Goal: Task Accomplishment & Management: Manage account settings

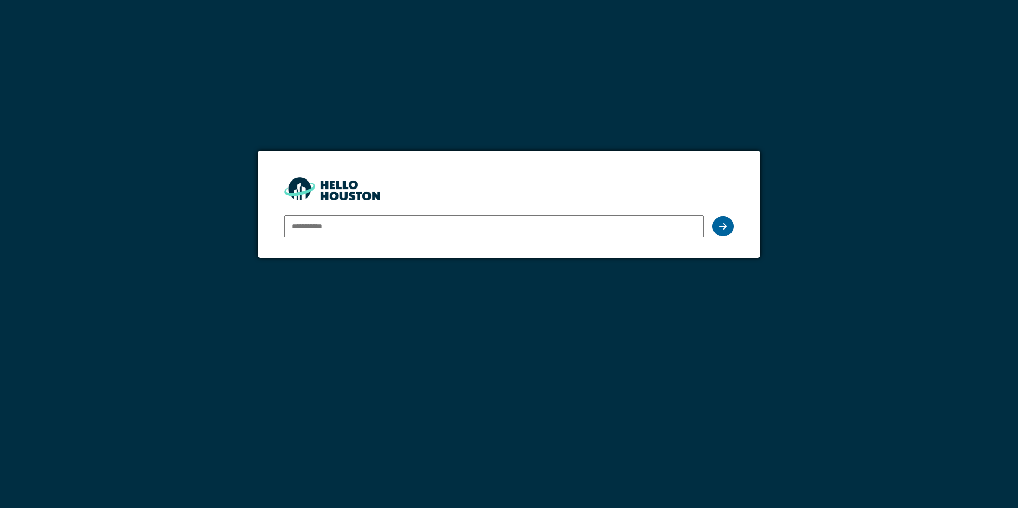
type input "**********"
click at [724, 228] on icon at bounding box center [723, 226] width 7 height 9
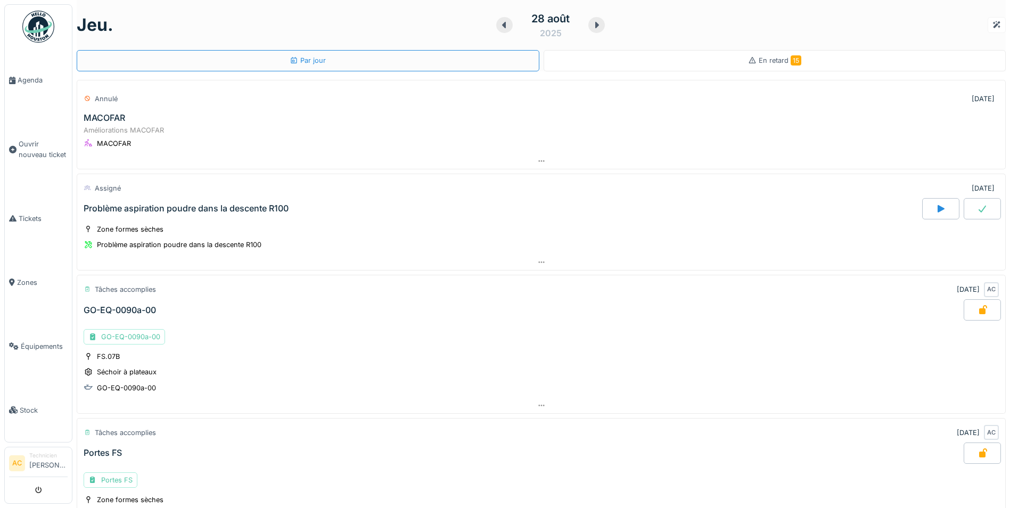
click at [715, 59] on div "En retard 15" at bounding box center [775, 60] width 463 height 21
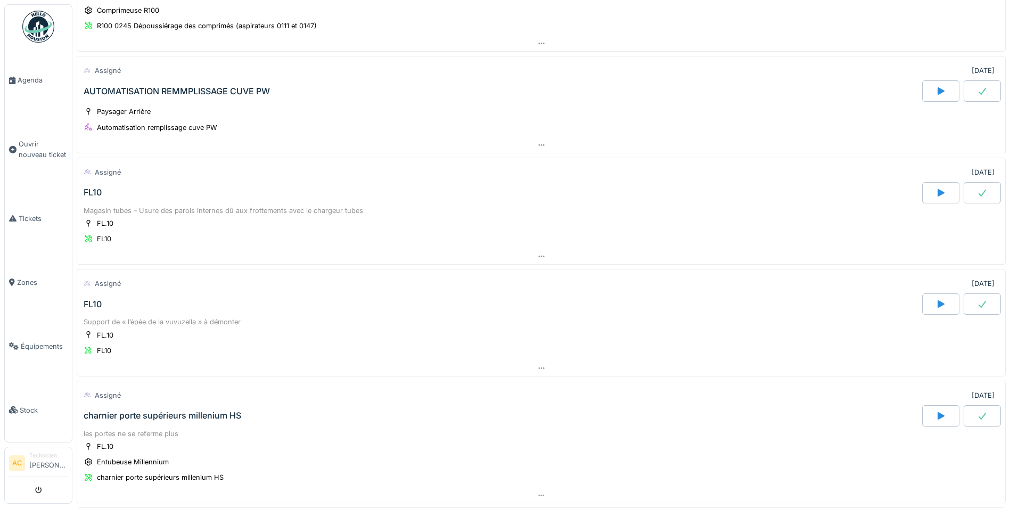
scroll to position [479, 0]
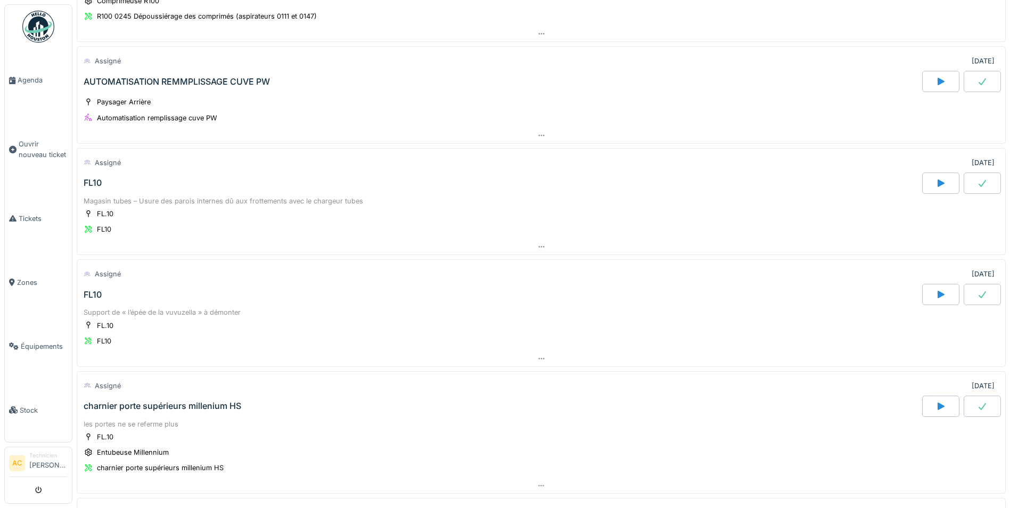
click at [134, 79] on div "AUTOMATISATION REMMPLISSAGE CUVE PW" at bounding box center [177, 82] width 186 height 10
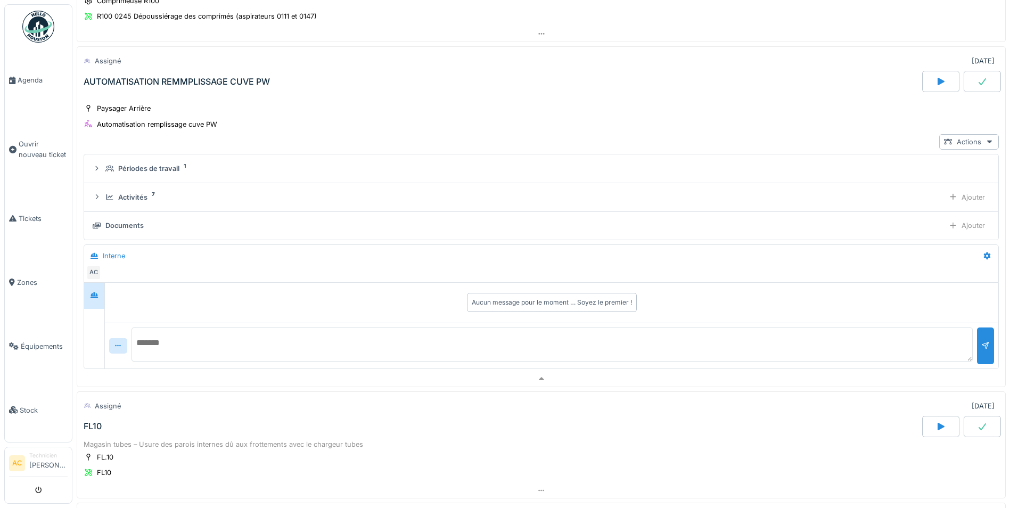
scroll to position [483, 0]
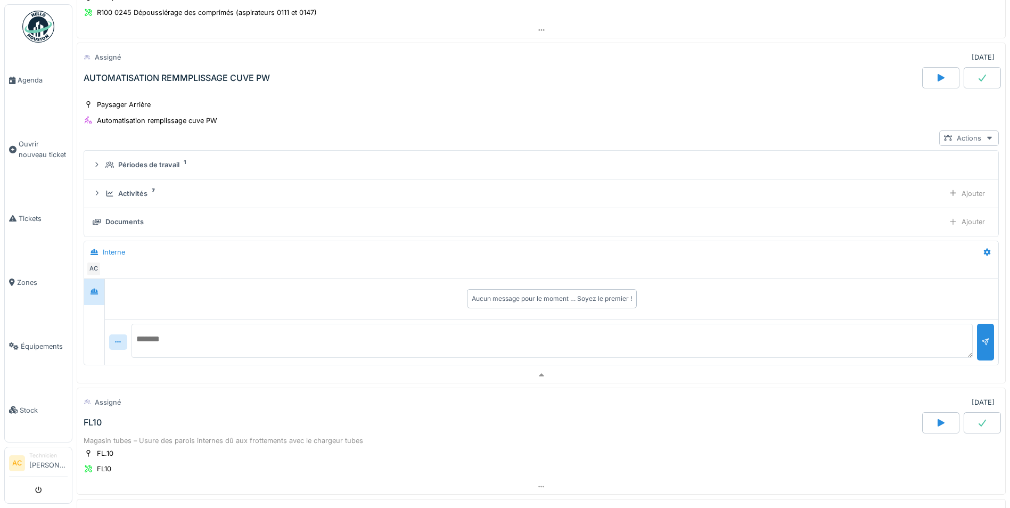
click at [986, 135] on icon at bounding box center [990, 138] width 9 height 7
click at [857, 181] on div "Voir ticket Automatisation remplissage cuve PW" at bounding box center [878, 183] width 187 height 16
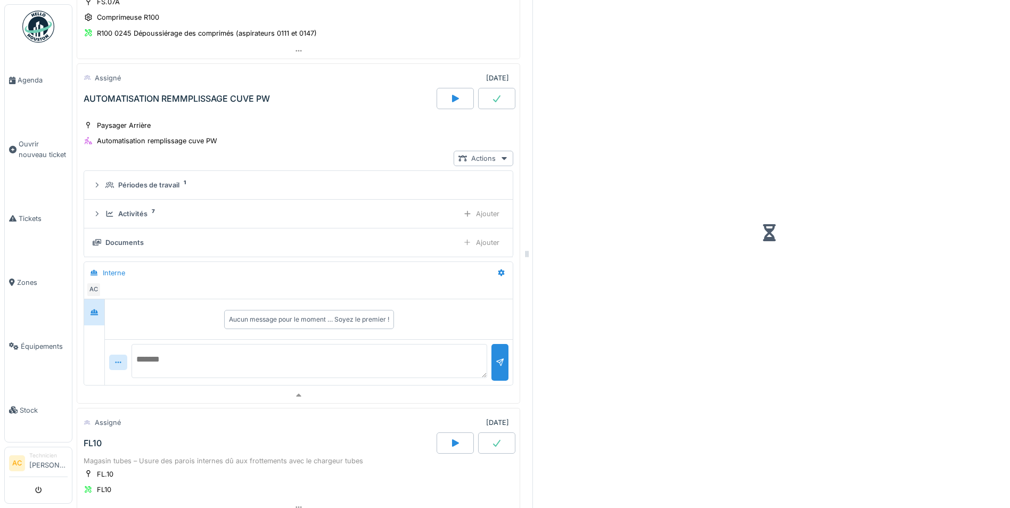
scroll to position [503, 0]
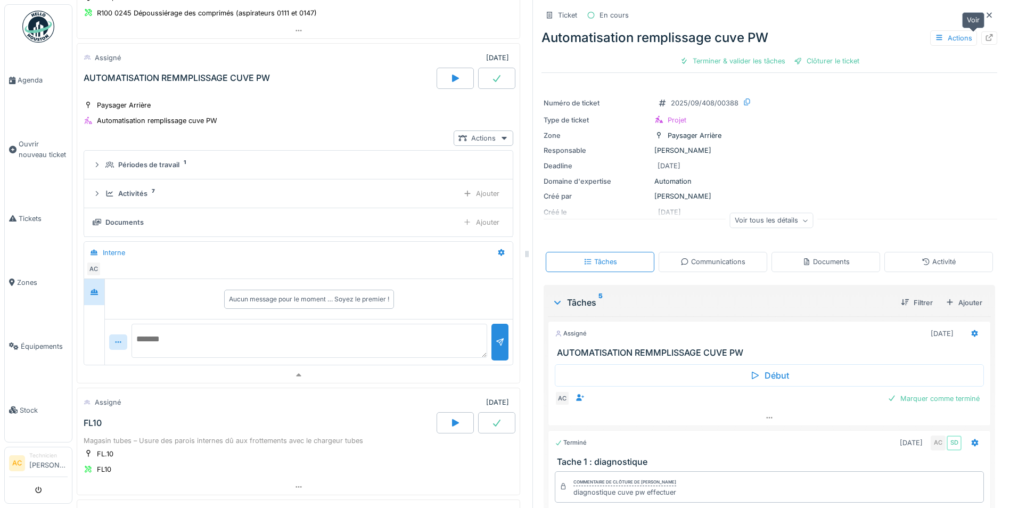
click at [985, 38] on icon at bounding box center [989, 37] width 9 height 7
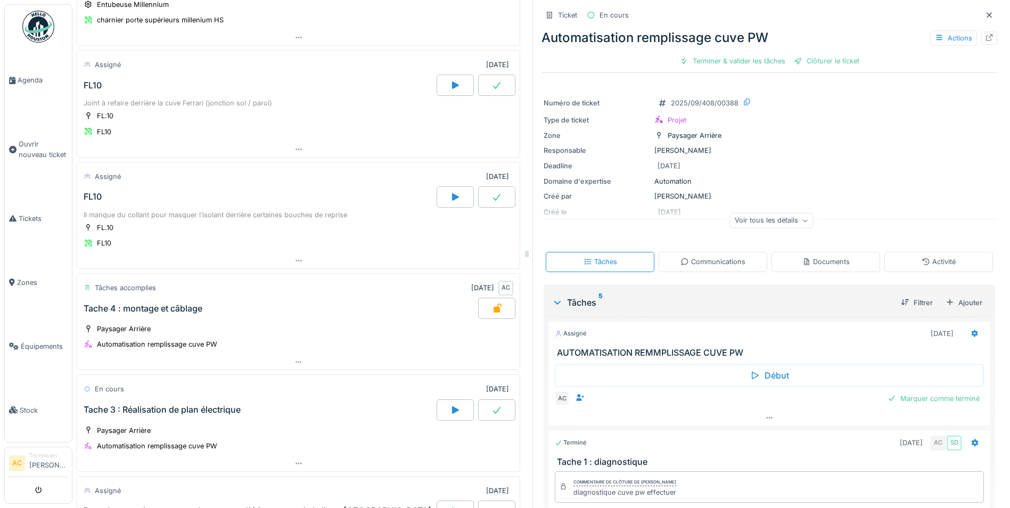
scroll to position [983, 0]
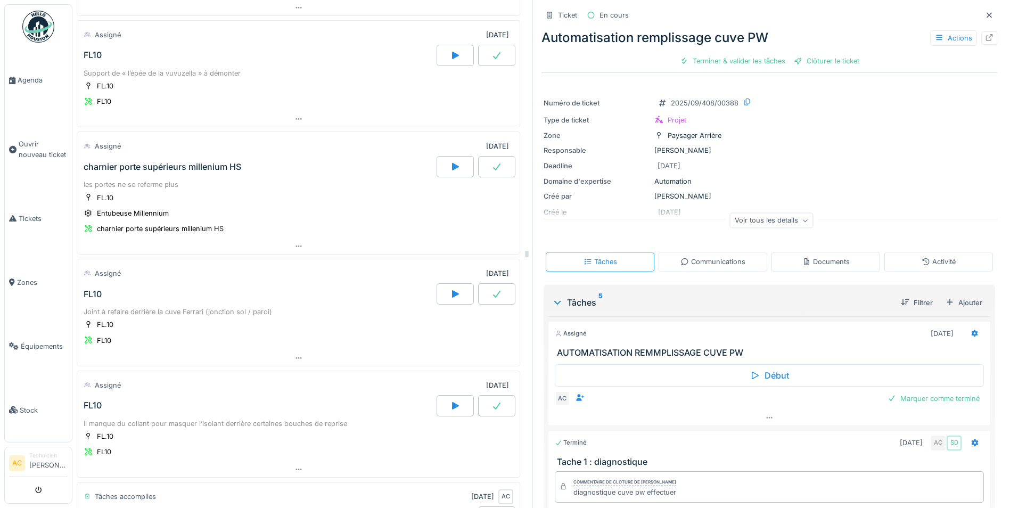
click at [37, 26] on img at bounding box center [38, 27] width 32 height 32
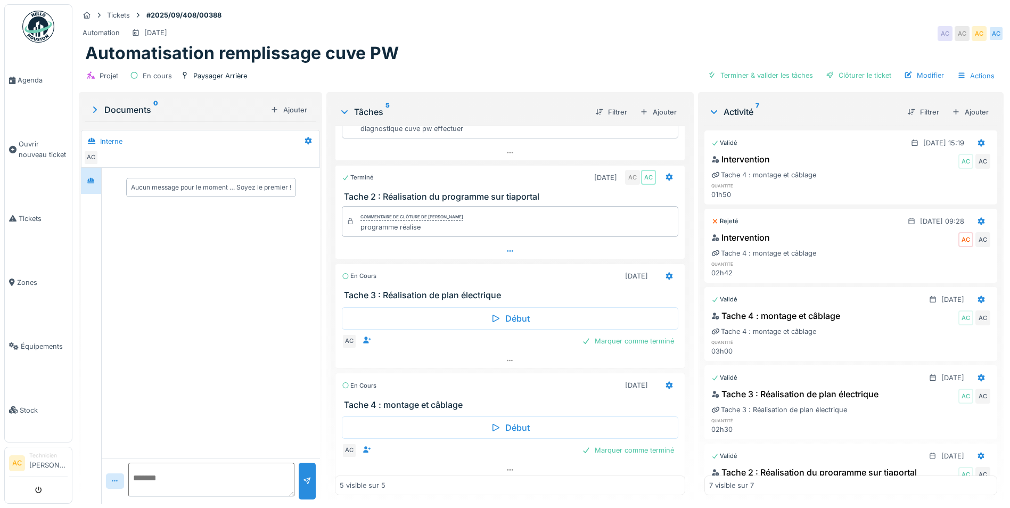
scroll to position [181, 0]
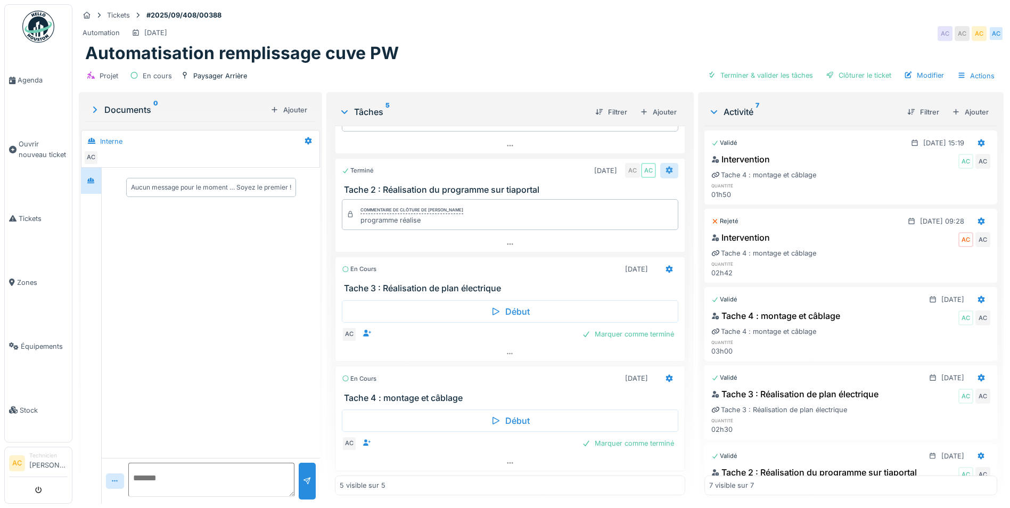
click at [666, 171] on icon at bounding box center [669, 170] width 7 height 7
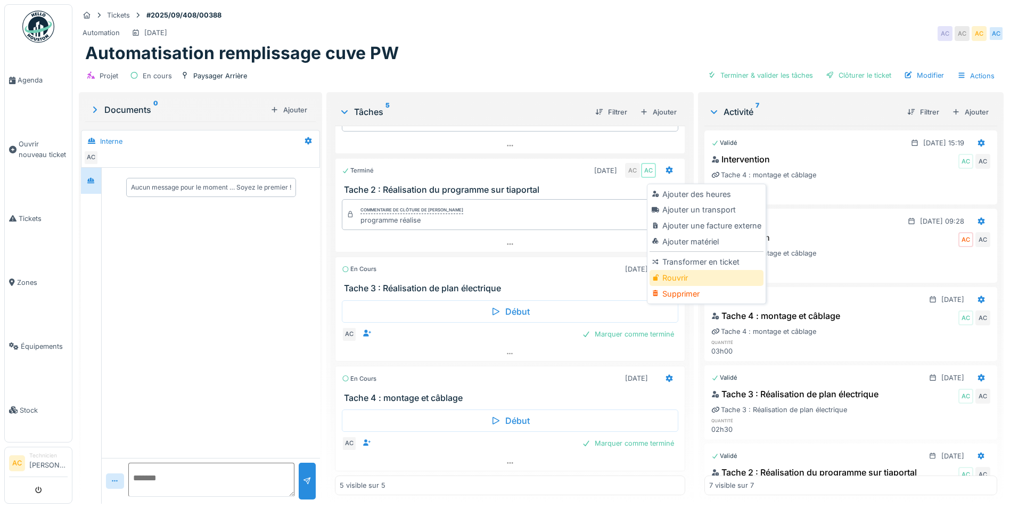
click at [677, 277] on div "Rouvrir" at bounding box center [706, 278] width 113 height 16
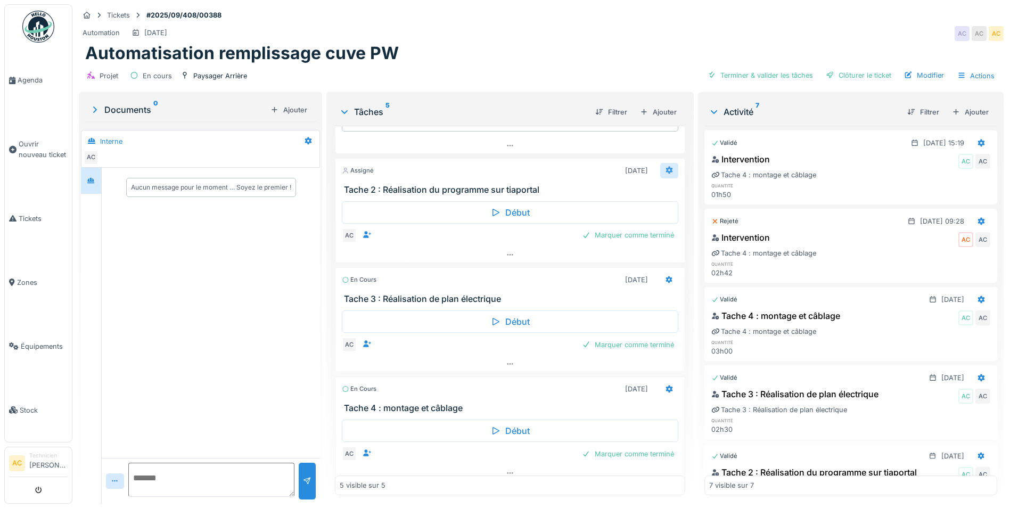
click at [665, 168] on icon at bounding box center [669, 170] width 9 height 7
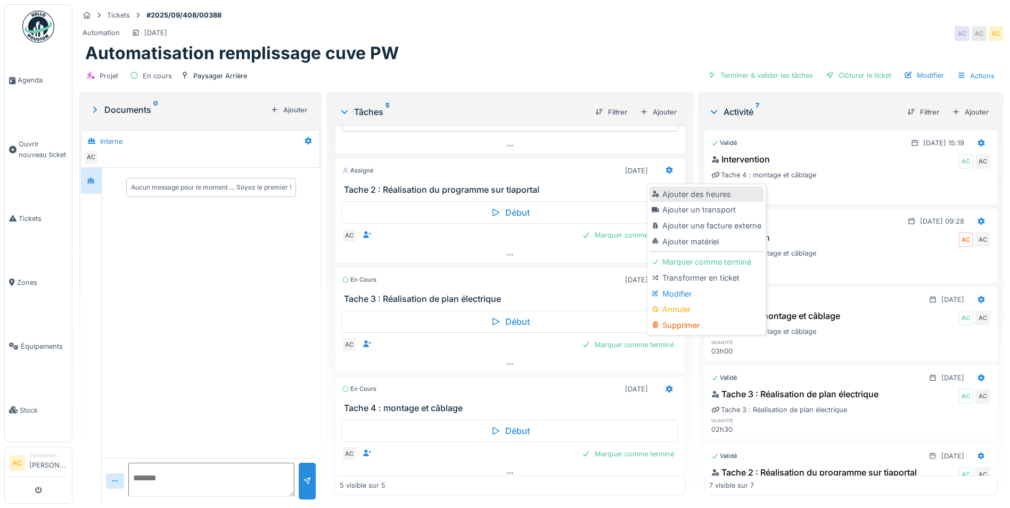
click at [687, 193] on div "Ajouter des heures" at bounding box center [706, 194] width 113 height 16
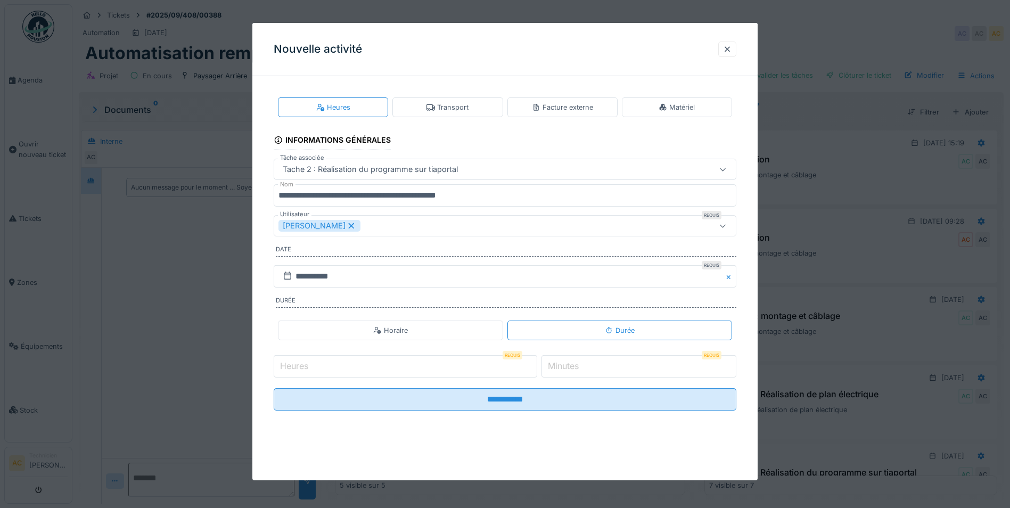
click at [424, 366] on input "Heures" at bounding box center [406, 366] width 264 height 22
type input "*"
click at [304, 275] on input "**********" at bounding box center [505, 276] width 463 height 22
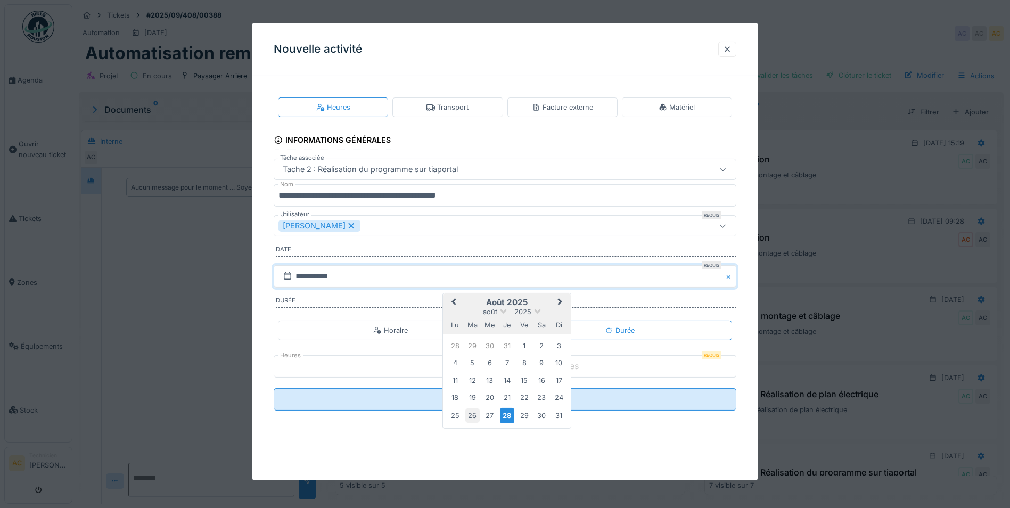
click at [471, 417] on div "26" at bounding box center [473, 416] width 14 height 14
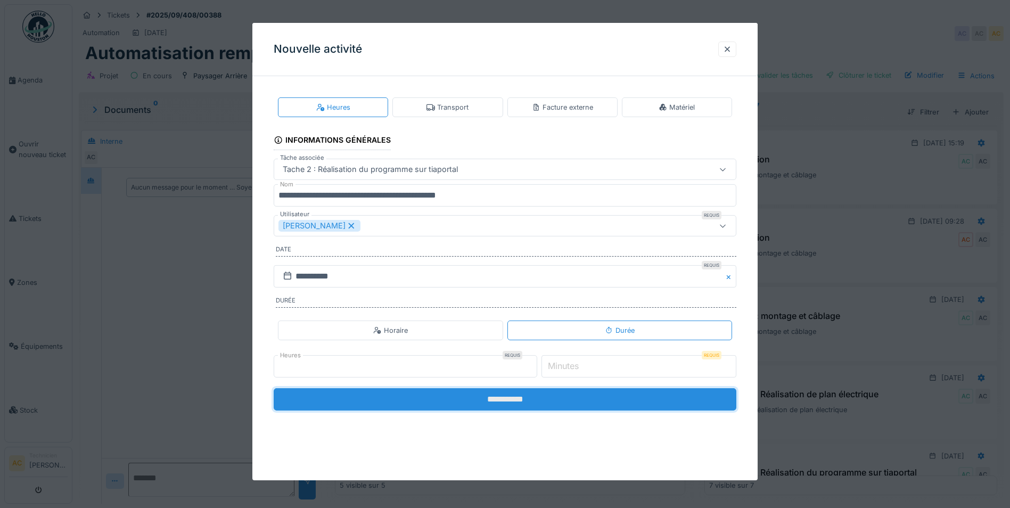
click at [432, 398] on input "**********" at bounding box center [505, 399] width 463 height 22
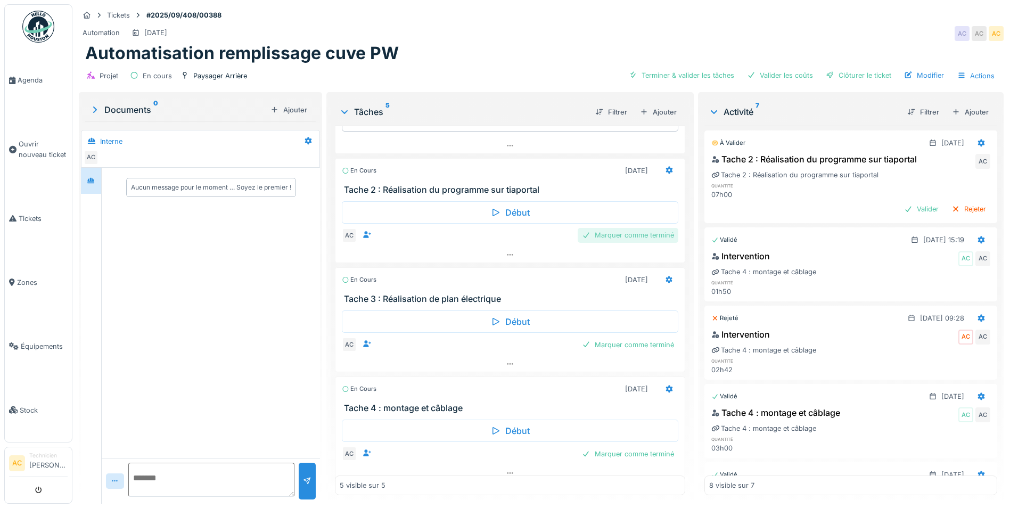
click at [627, 237] on div "Marquer comme terminé" at bounding box center [628, 235] width 101 height 14
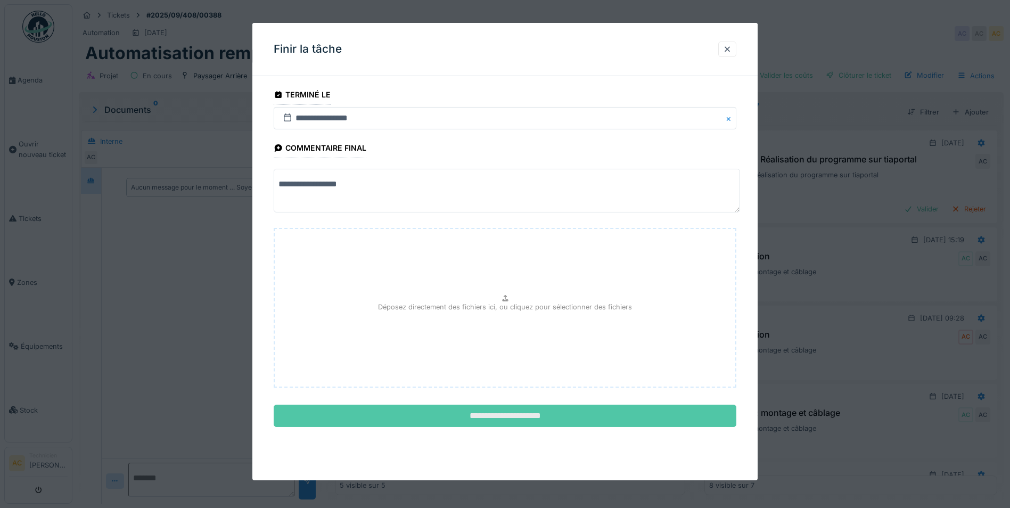
click at [471, 413] on input "**********" at bounding box center [505, 416] width 463 height 22
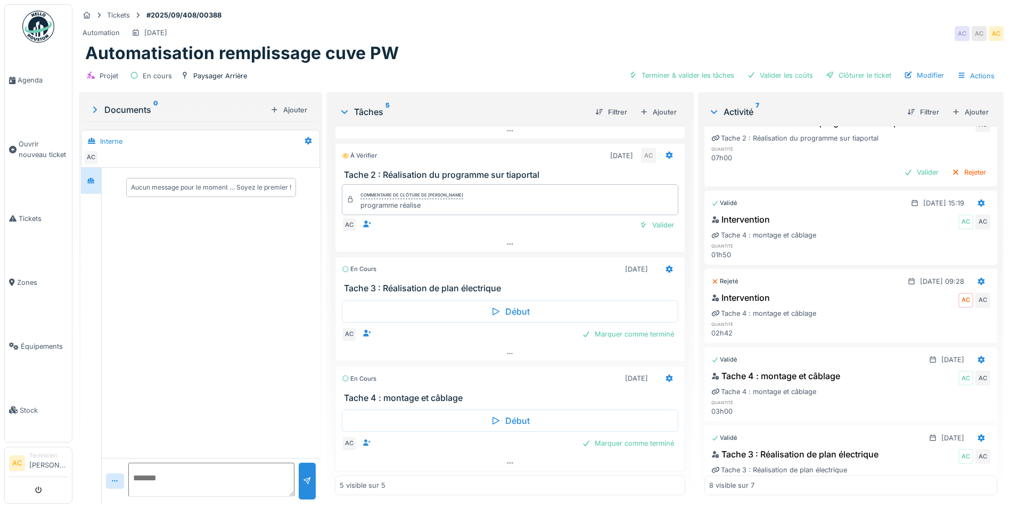
scroll to position [53, 0]
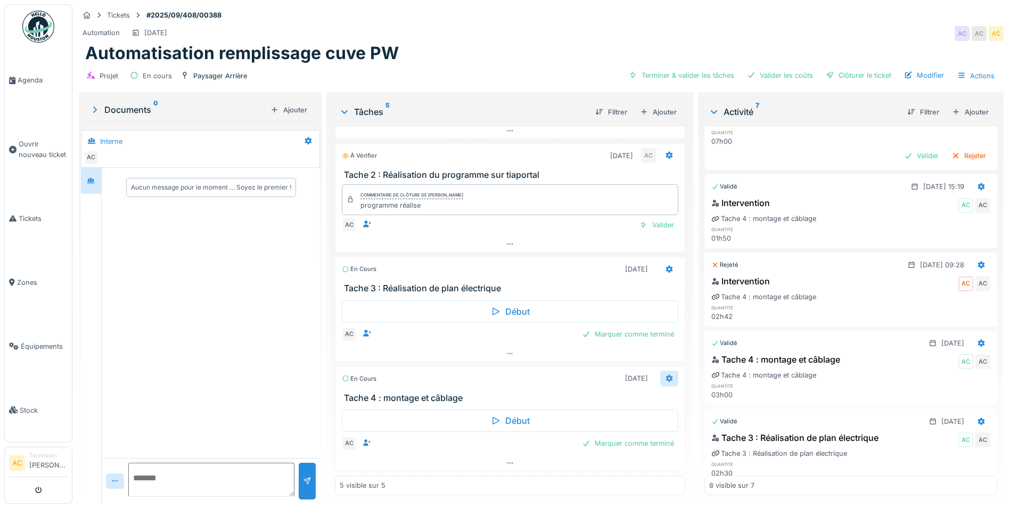
click at [665, 375] on icon at bounding box center [669, 378] width 9 height 7
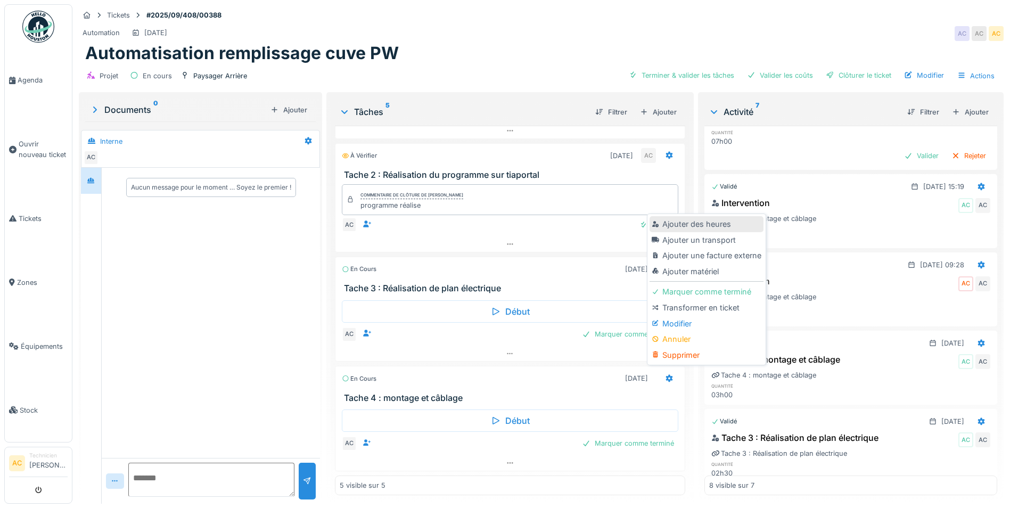
click at [710, 217] on div "Ajouter des heures" at bounding box center [706, 224] width 113 height 16
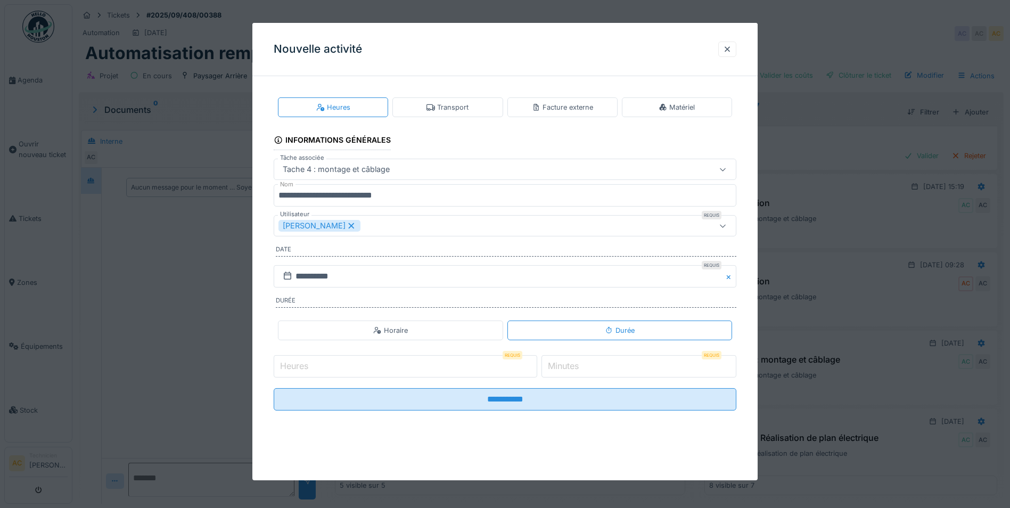
click at [451, 363] on input "Heures" at bounding box center [406, 366] width 264 height 22
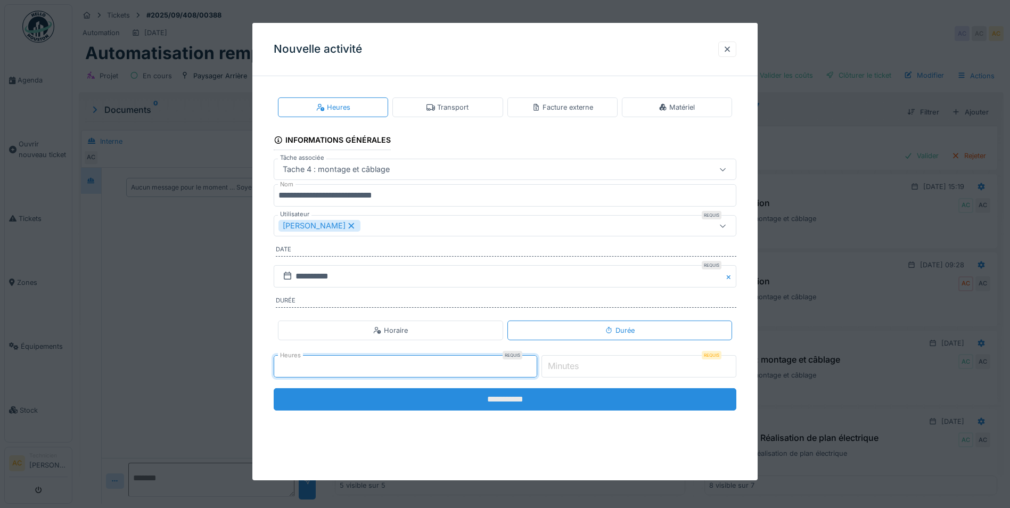
type input "*"
click at [494, 404] on input "**********" at bounding box center [505, 399] width 463 height 22
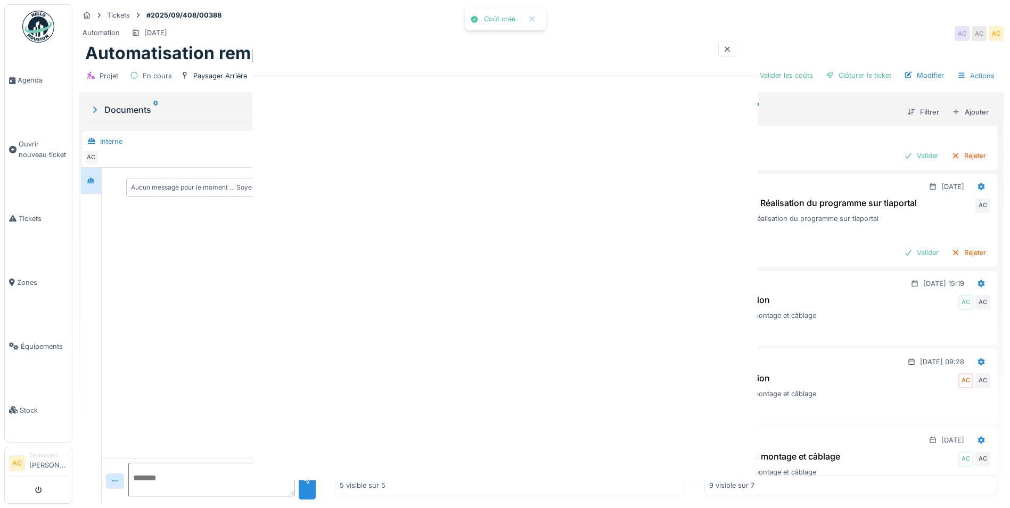
scroll to position [150, 0]
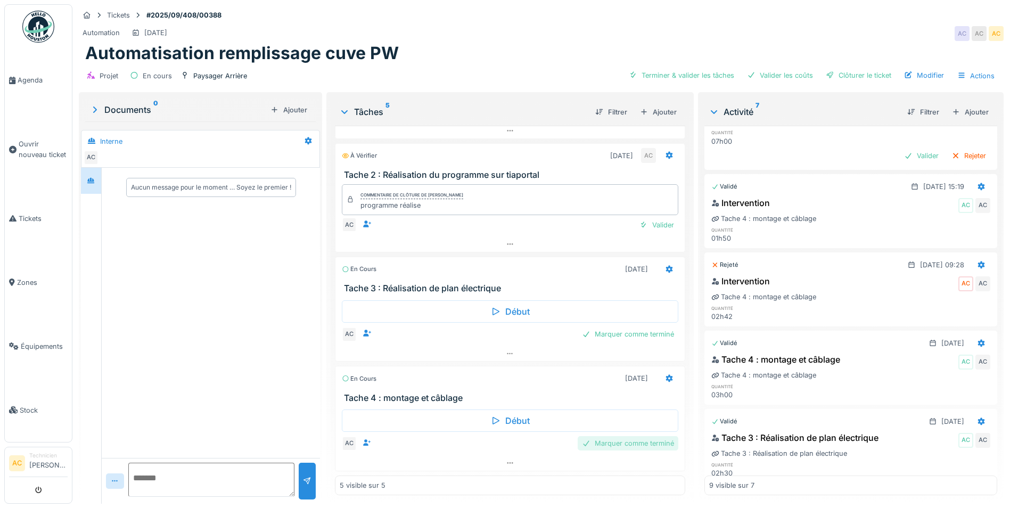
click at [643, 436] on div "Marquer comme terminé" at bounding box center [628, 443] width 101 height 14
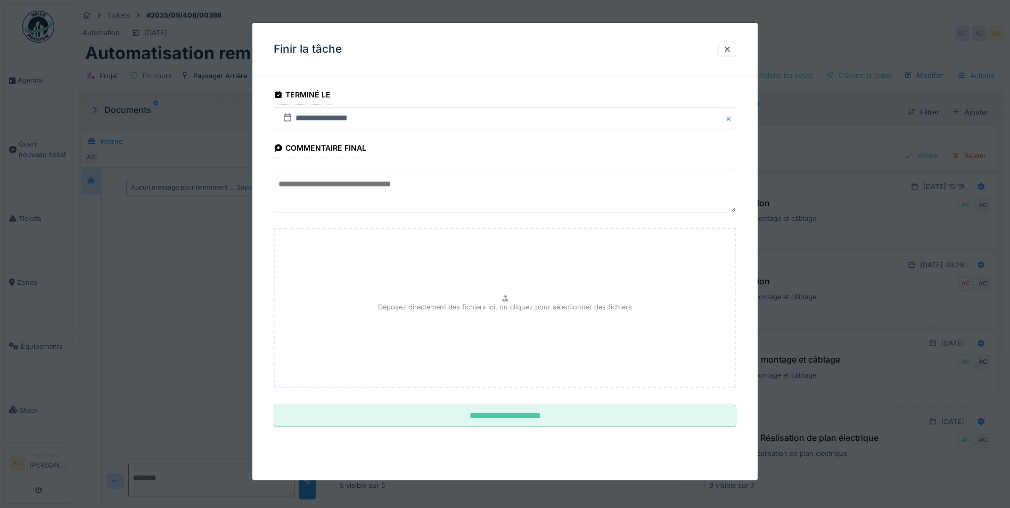
click at [346, 189] on textarea at bounding box center [505, 191] width 463 height 44
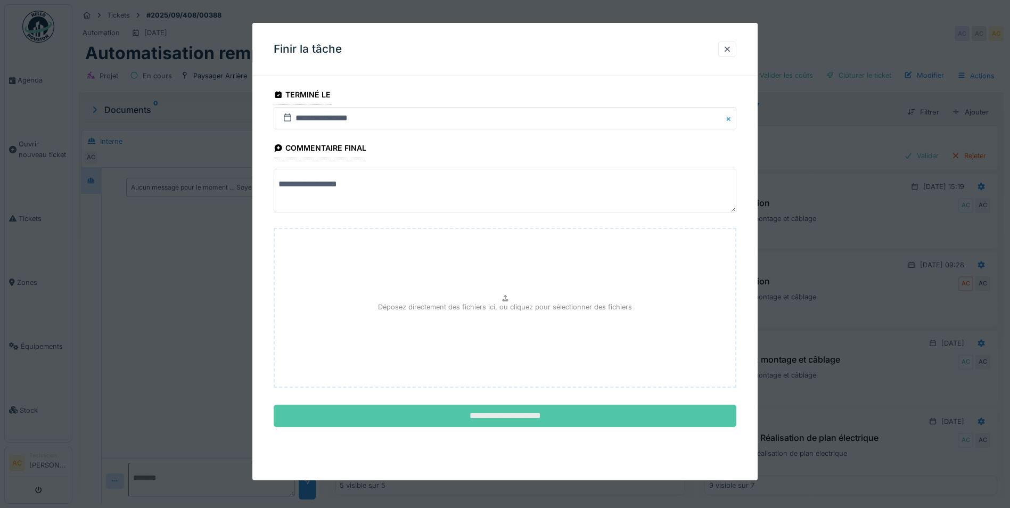
type textarea "**********"
click at [461, 419] on input "**********" at bounding box center [505, 416] width 463 height 22
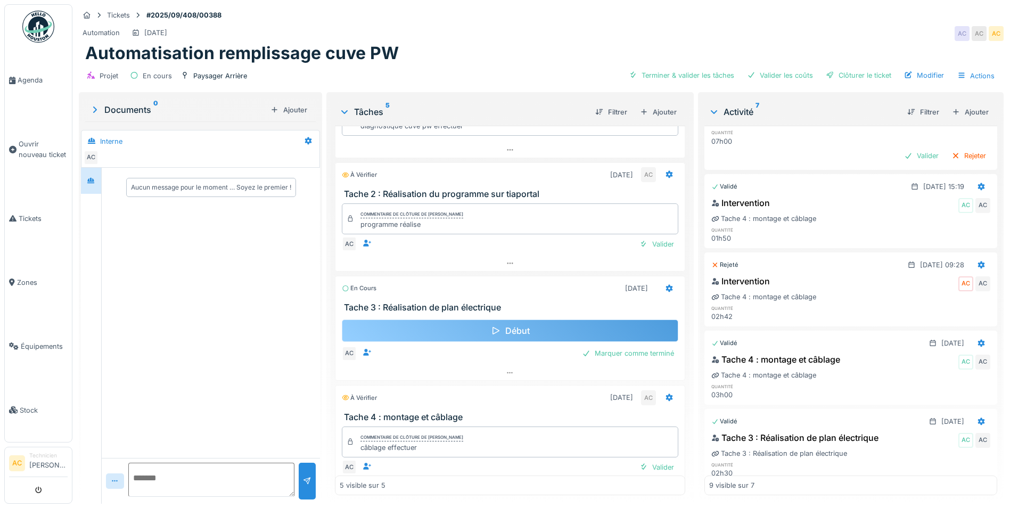
scroll to position [200, 0]
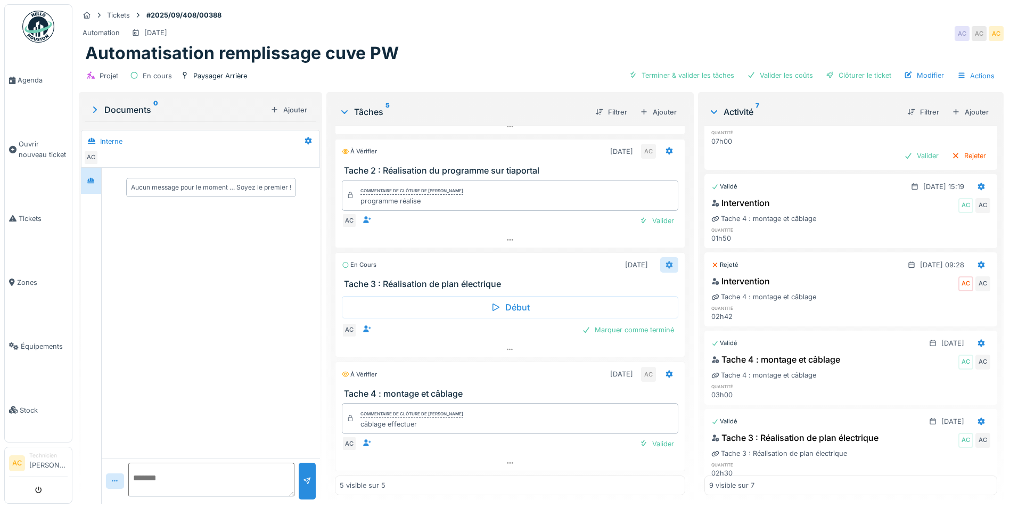
click at [665, 262] on icon at bounding box center [669, 265] width 9 height 7
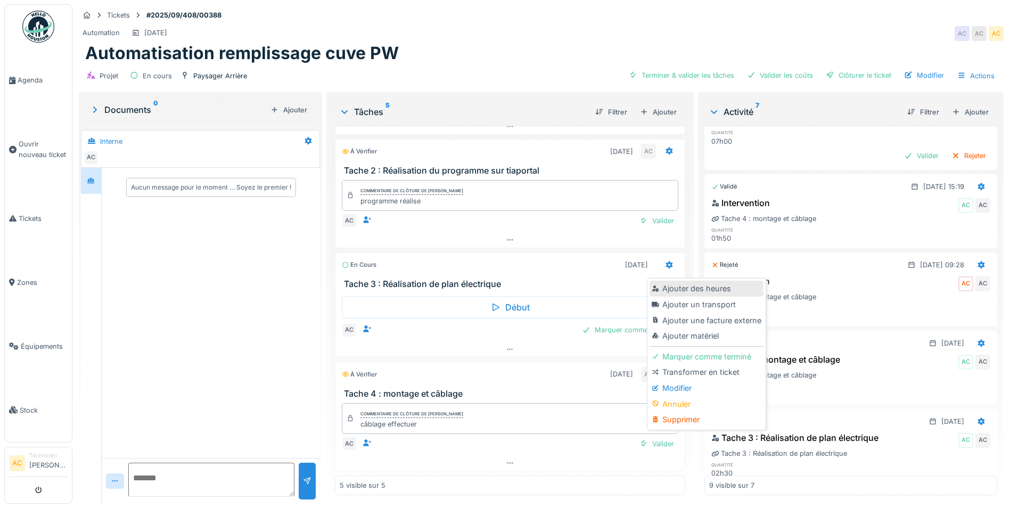
click at [688, 281] on div "Ajouter des heures" at bounding box center [706, 289] width 113 height 16
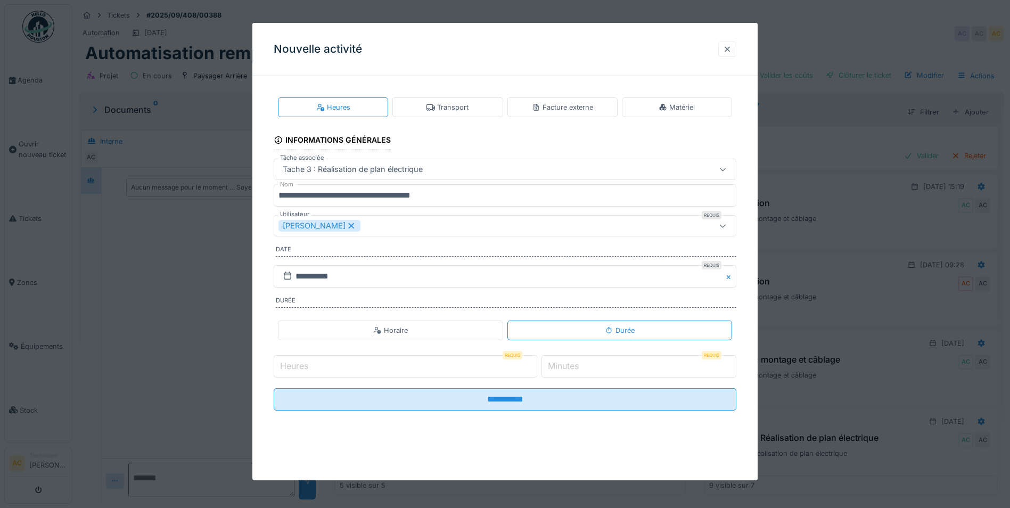
click at [729, 51] on div at bounding box center [727, 49] width 9 height 10
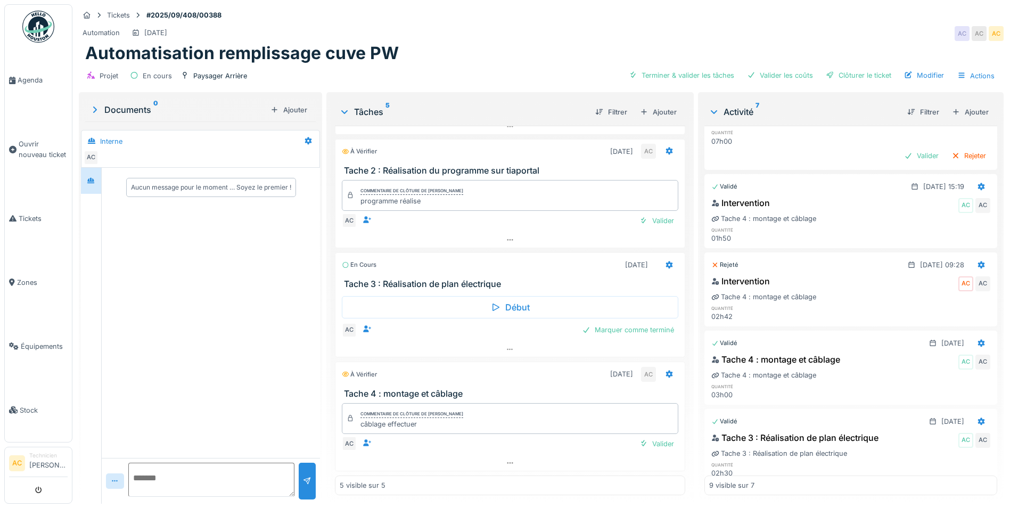
click at [432, 389] on h3 "Tache 4 : montage et câblage" at bounding box center [512, 394] width 337 height 10
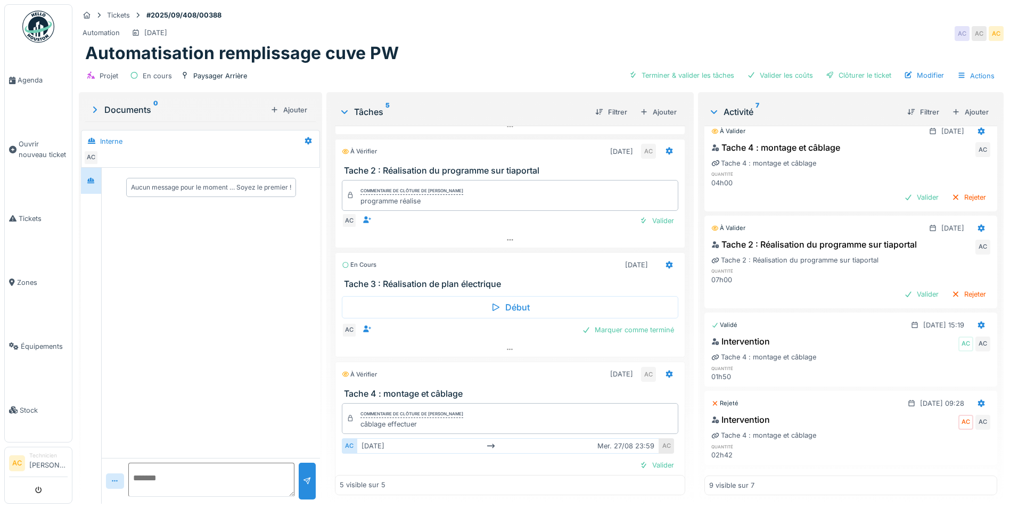
scroll to position [0, 0]
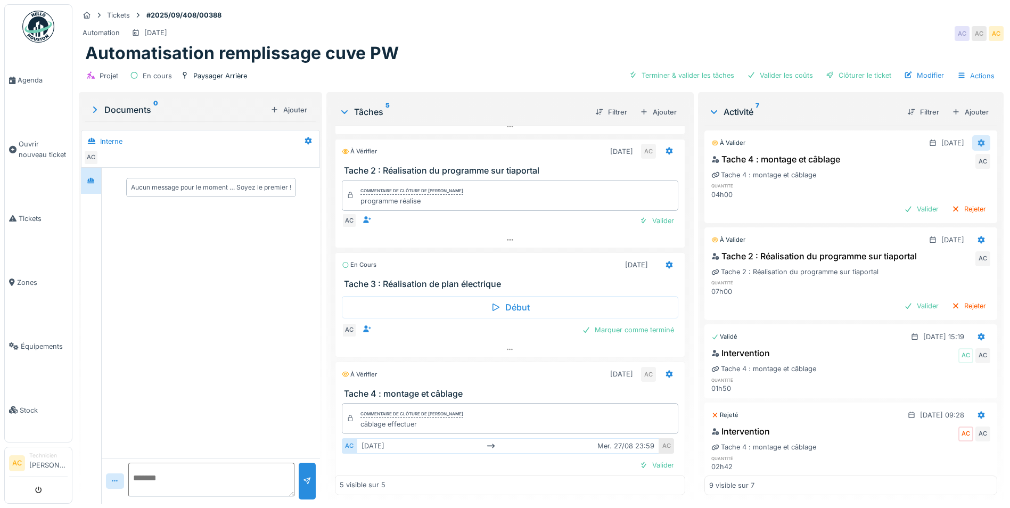
click at [977, 140] on icon at bounding box center [981, 143] width 9 height 7
click at [936, 159] on div "Modifier" at bounding box center [930, 167] width 52 height 16
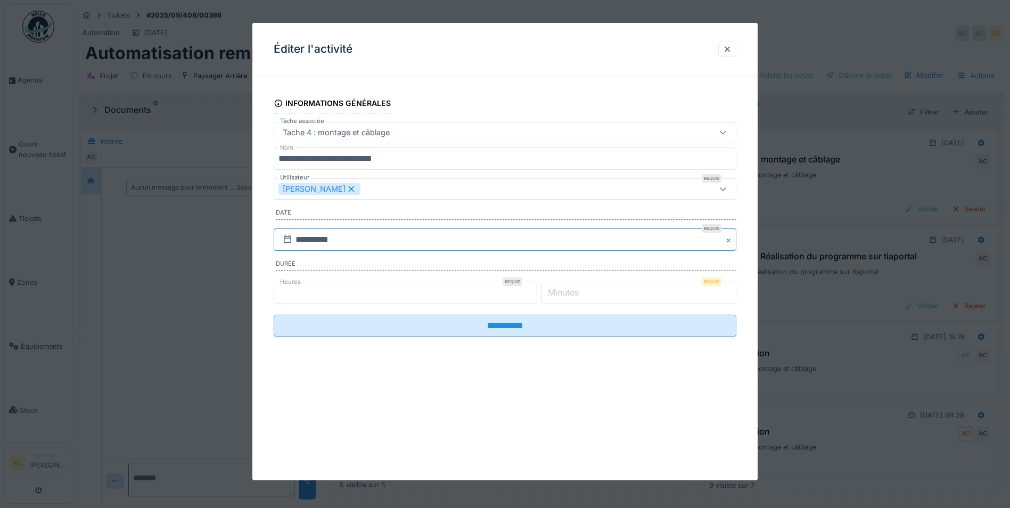
click at [300, 241] on input "**********" at bounding box center [505, 239] width 463 height 22
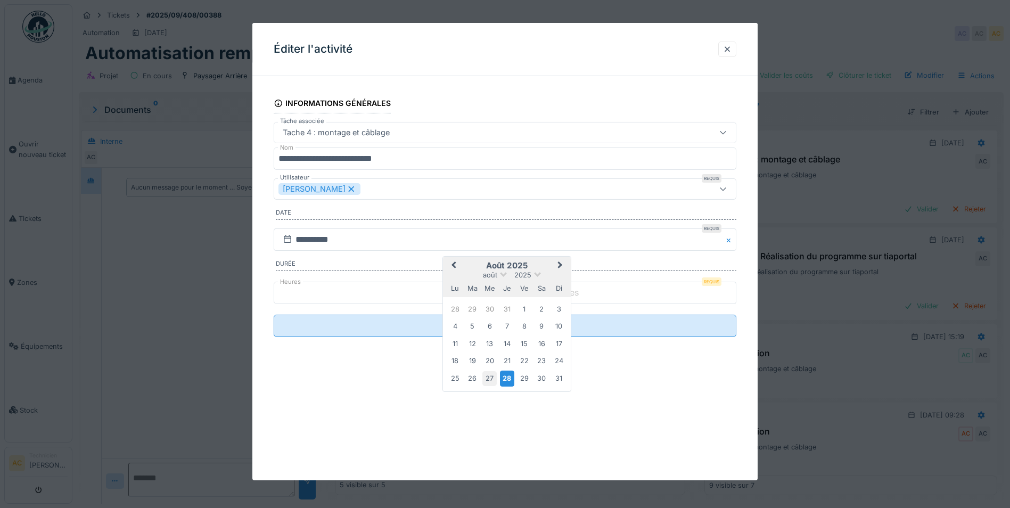
click at [493, 381] on div "27" at bounding box center [490, 378] width 14 height 14
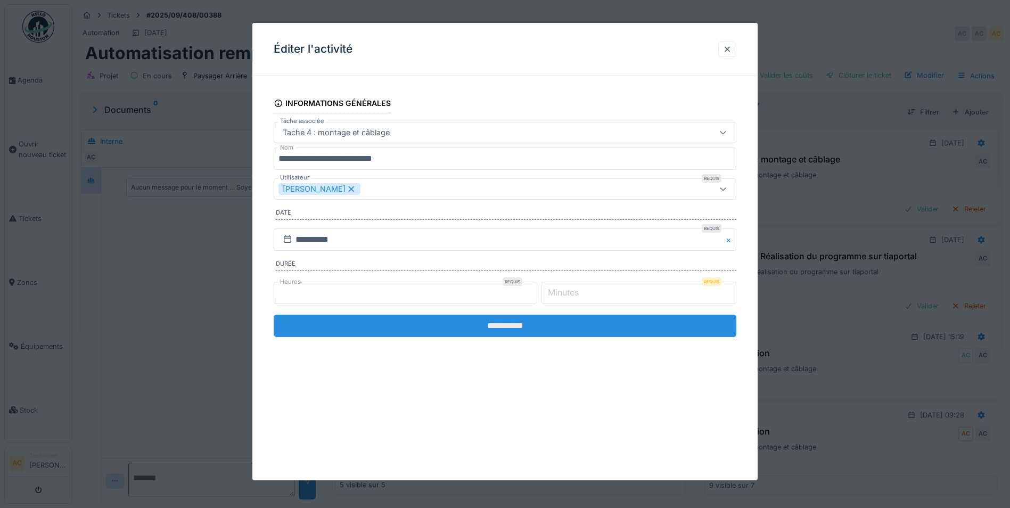
click at [507, 326] on input "**********" at bounding box center [505, 326] width 463 height 22
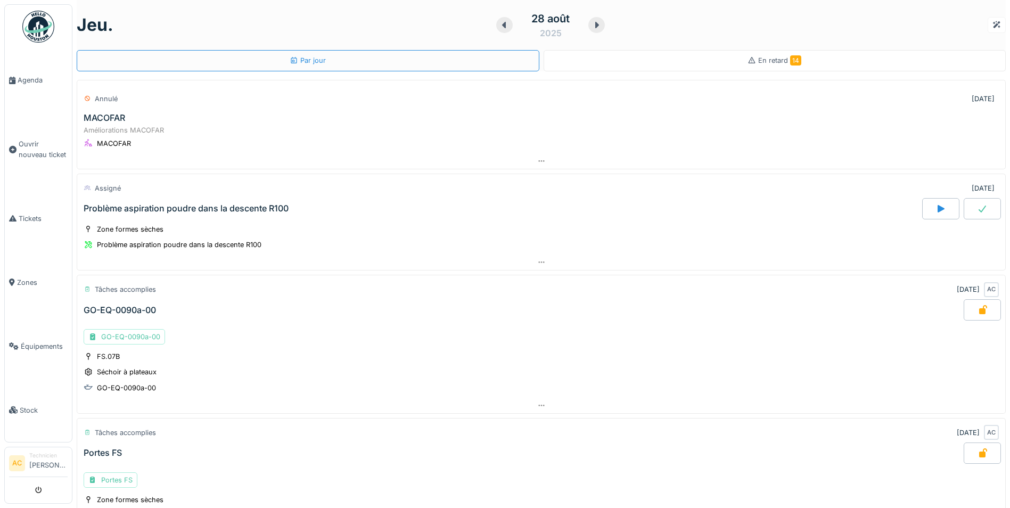
click at [714, 63] on div "En retard 14" at bounding box center [775, 60] width 463 height 21
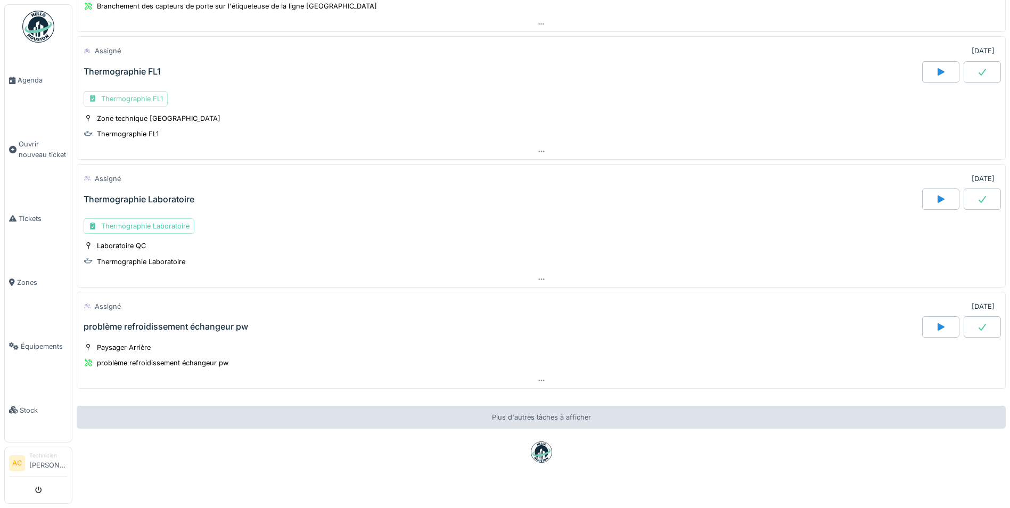
scroll to position [1385, 0]
click at [117, 100] on div "Thermographie FL1" at bounding box center [126, 96] width 84 height 15
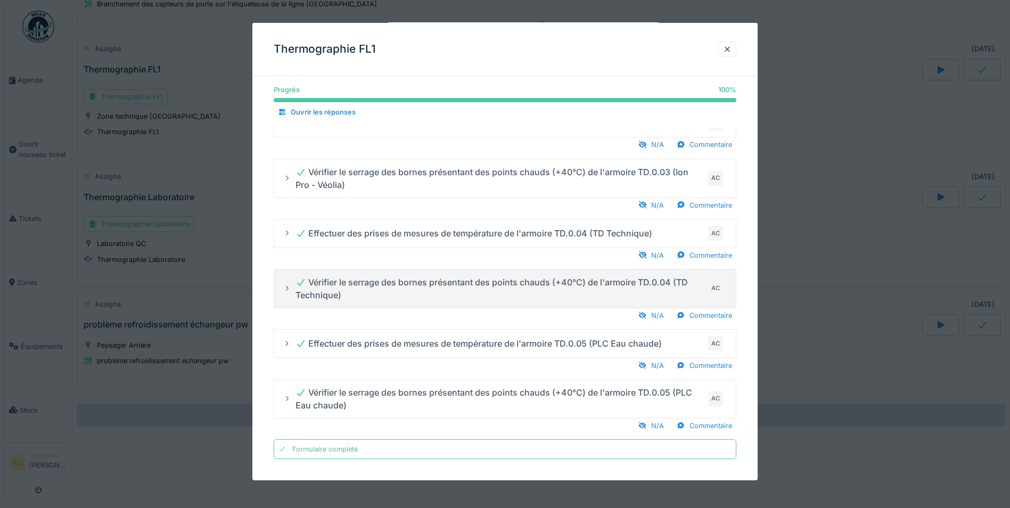
scroll to position [8, 0]
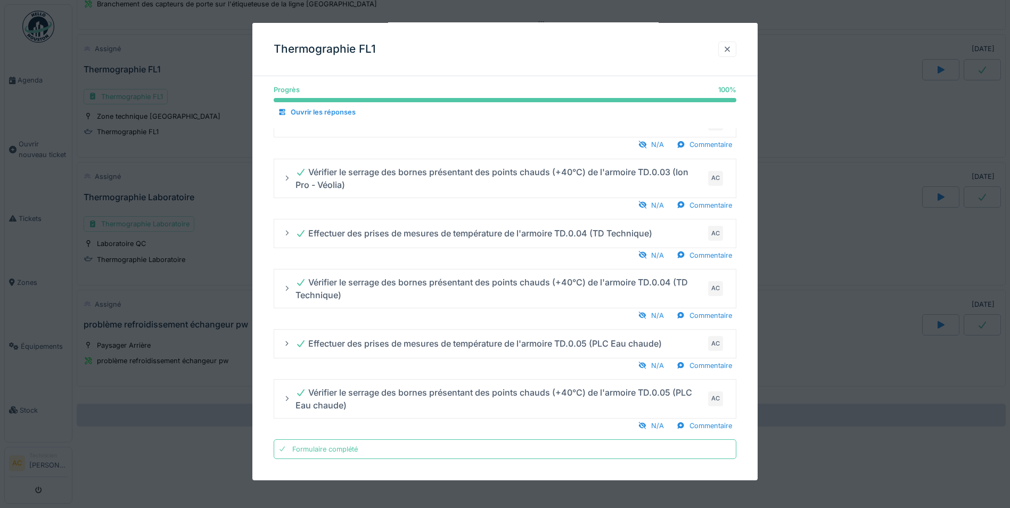
click at [732, 51] on div at bounding box center [727, 49] width 9 height 10
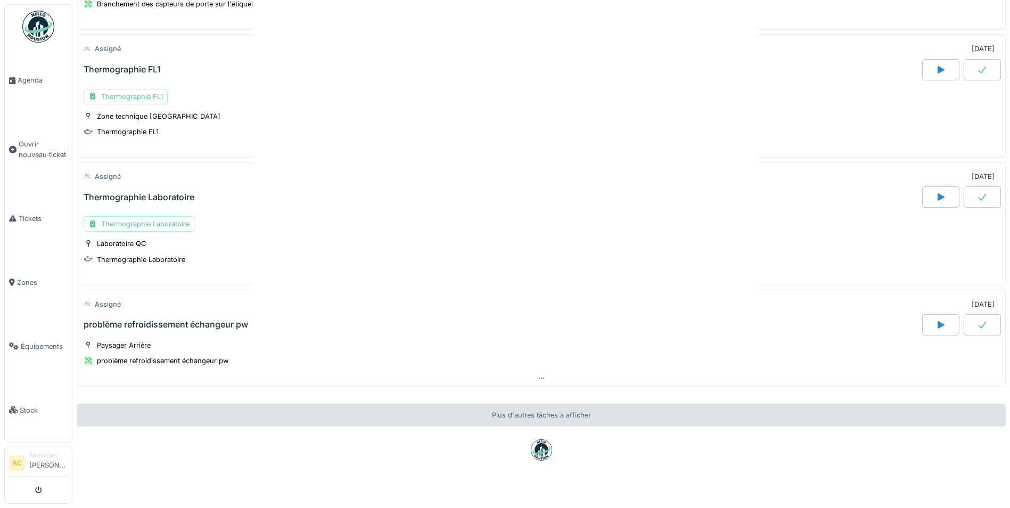
scroll to position [0, 0]
click at [975, 63] on div at bounding box center [982, 69] width 37 height 21
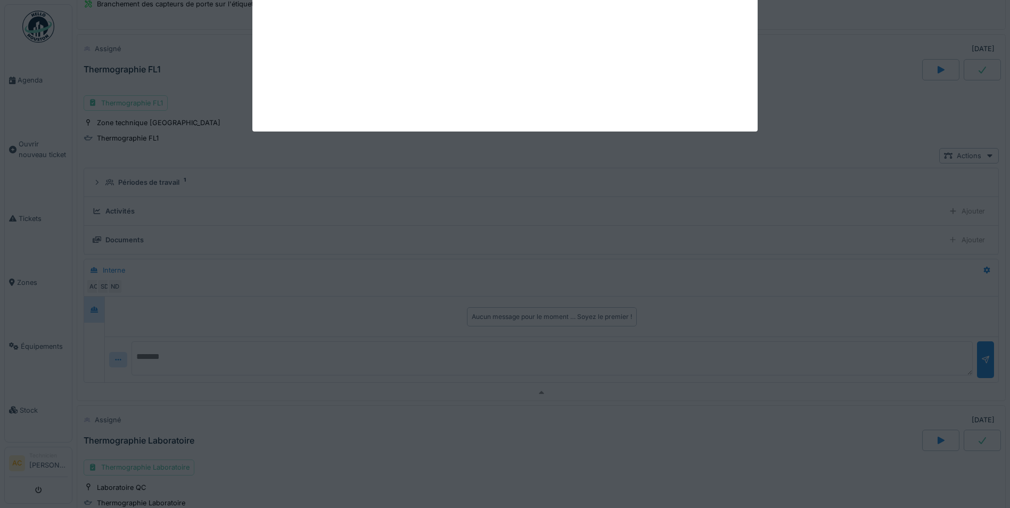
scroll to position [1376, 0]
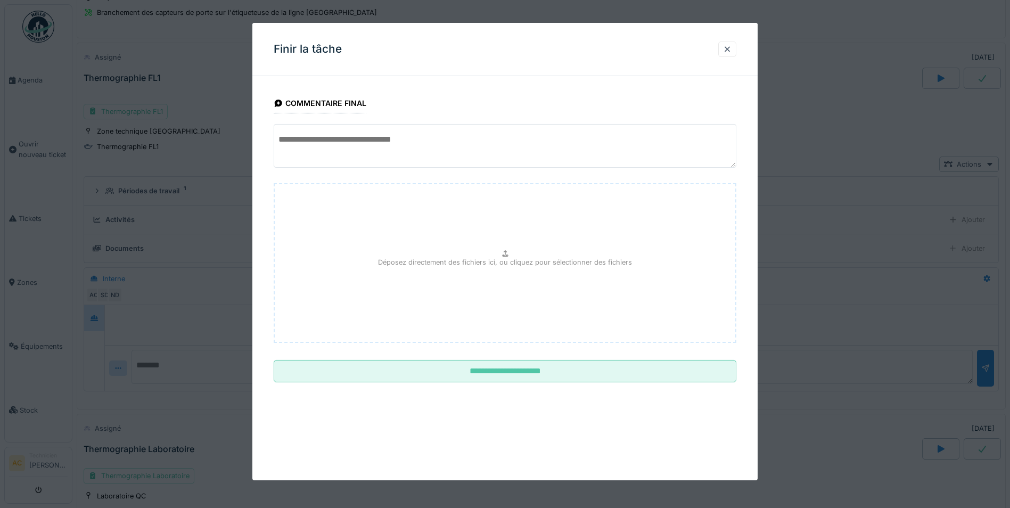
click at [525, 137] on textarea at bounding box center [505, 146] width 463 height 44
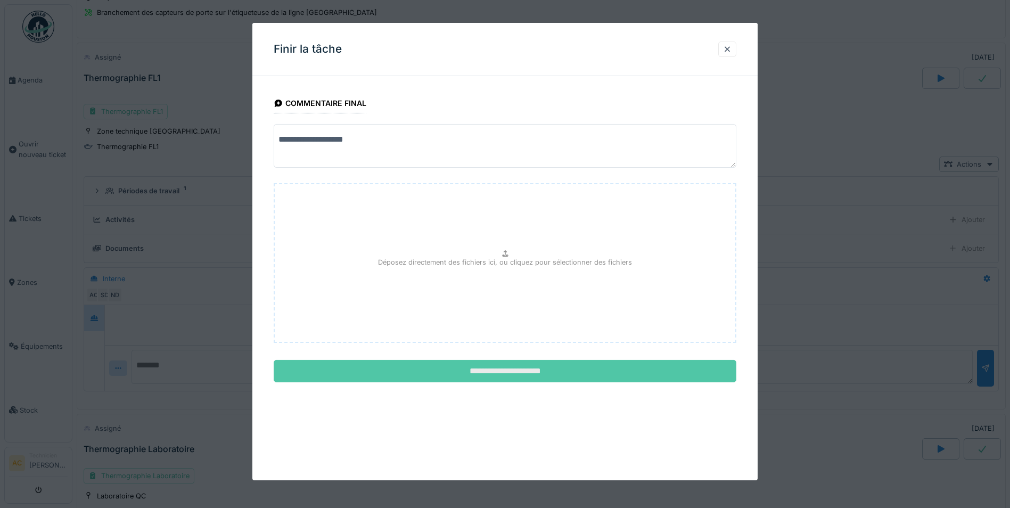
type textarea "**********"
click at [503, 368] on input "**********" at bounding box center [505, 371] width 463 height 22
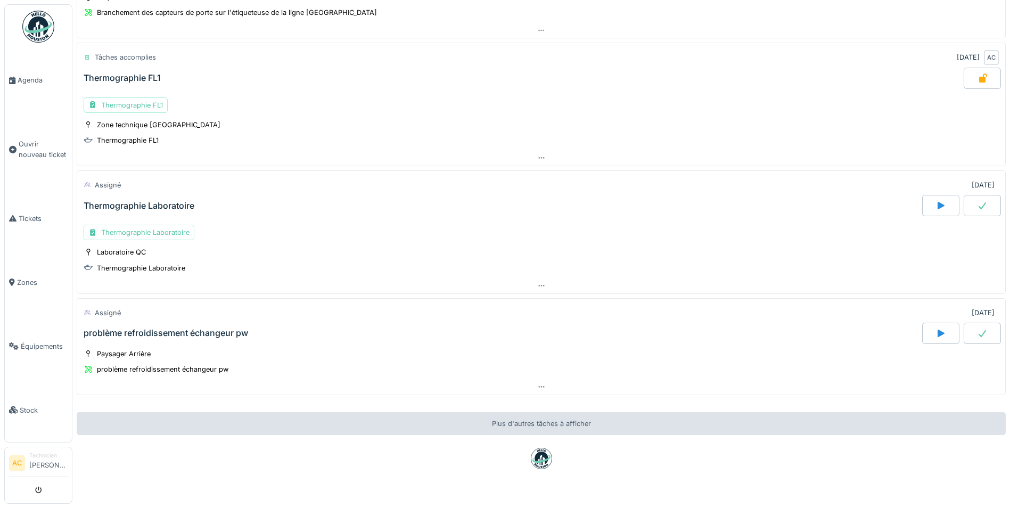
click at [977, 205] on icon at bounding box center [982, 205] width 11 height 9
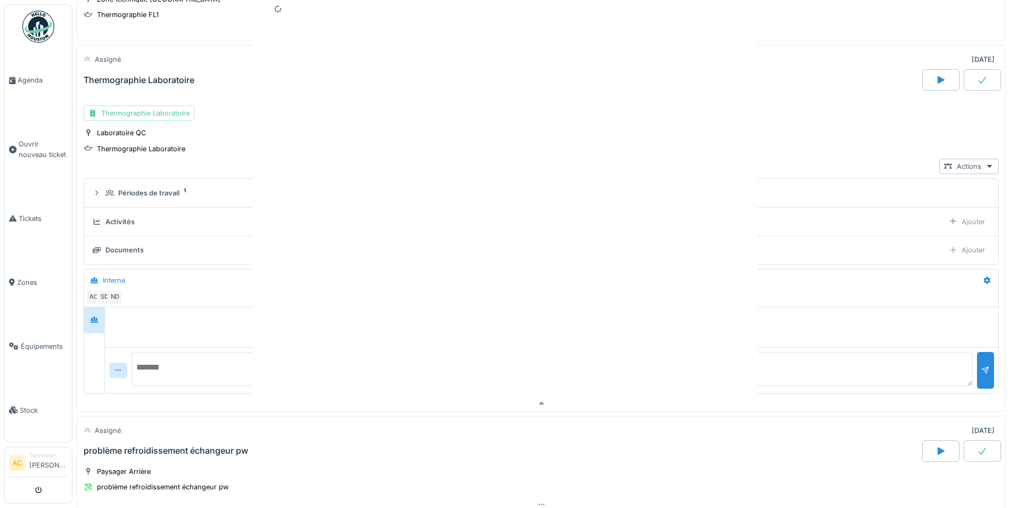
scroll to position [1504, 0]
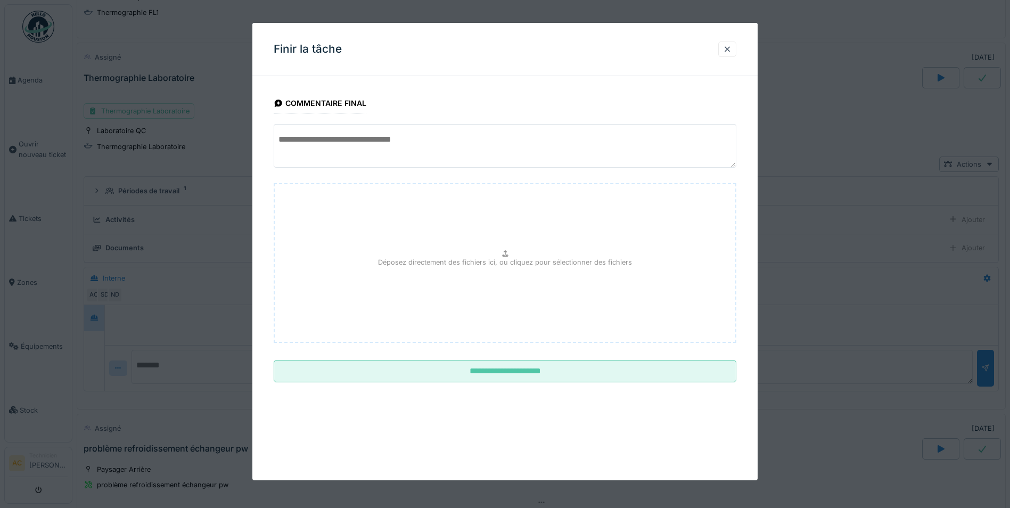
click at [371, 143] on textarea at bounding box center [505, 146] width 463 height 44
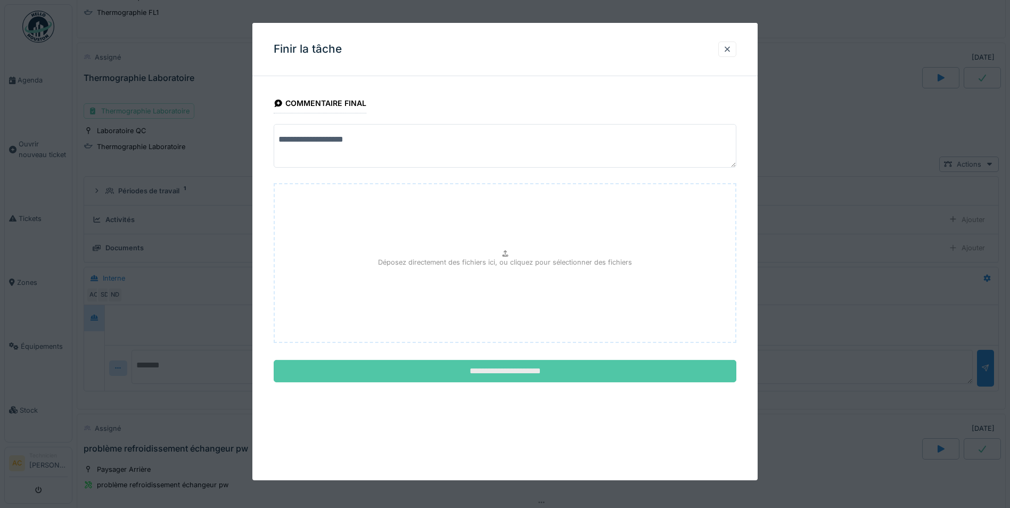
type textarea "**********"
click at [460, 369] on input "**********" at bounding box center [505, 371] width 463 height 22
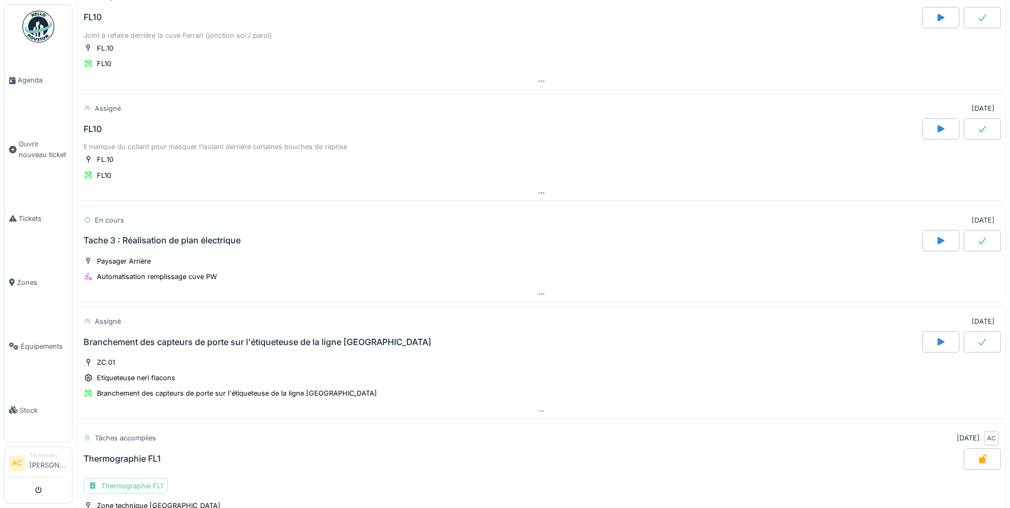
scroll to position [977, 0]
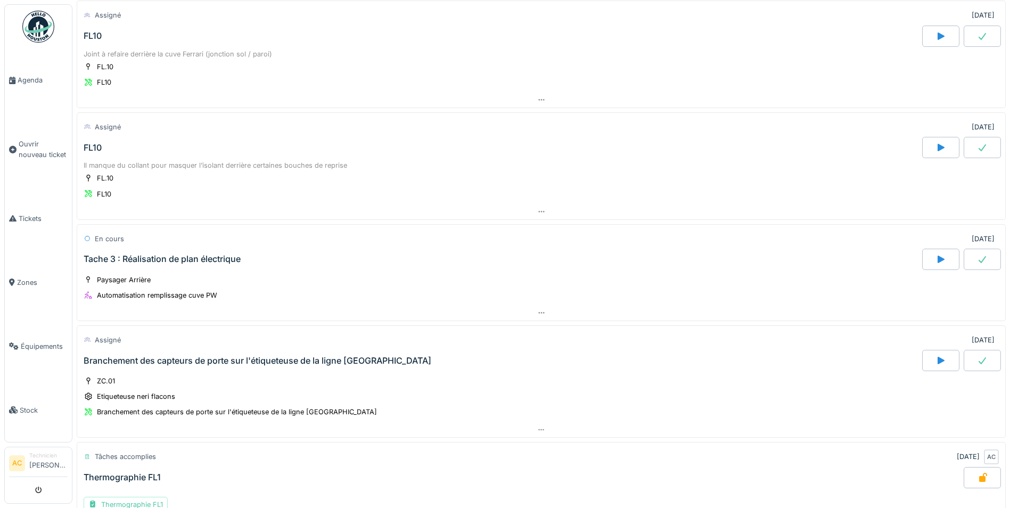
click at [187, 254] on div "Tache 3 : Réalisation de plan électrique" at bounding box center [162, 259] width 157 height 10
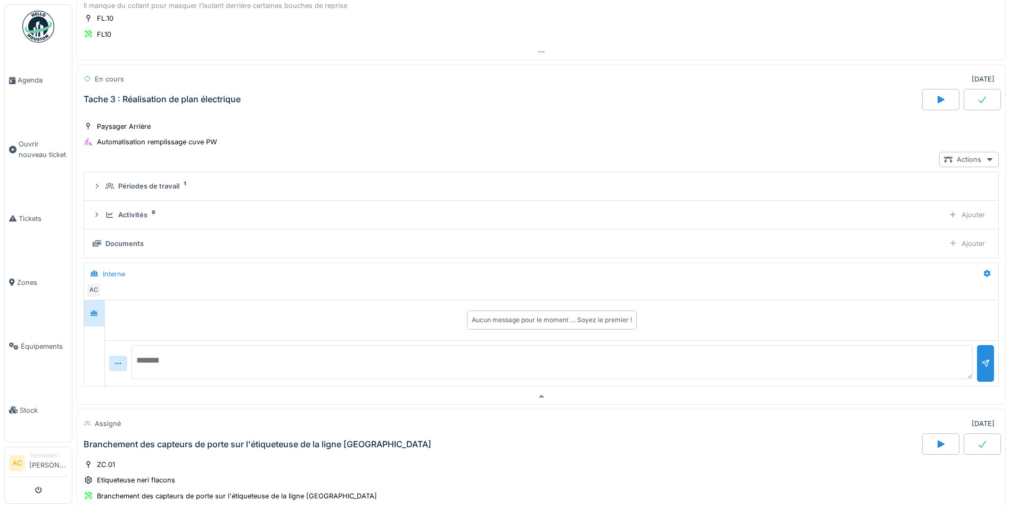
scroll to position [1158, 0]
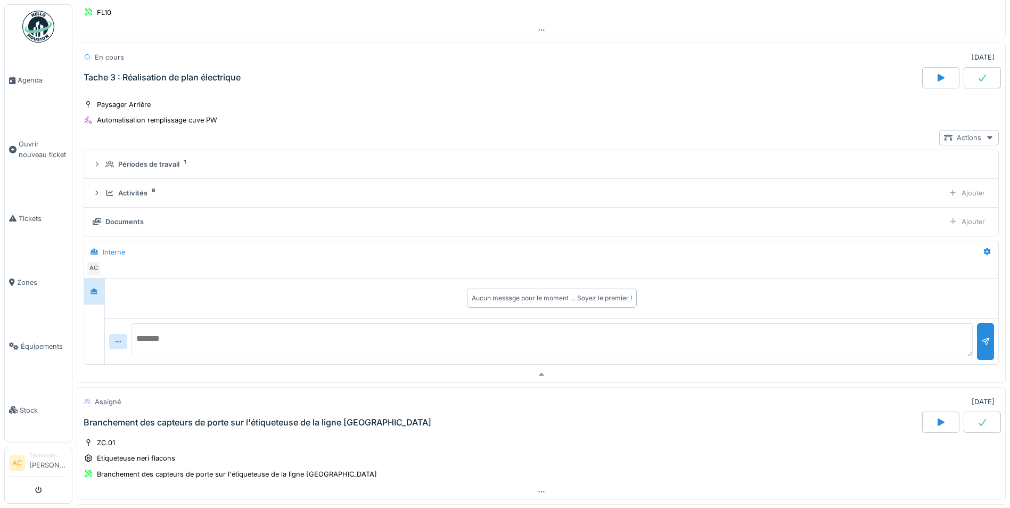
click at [958, 139] on div "Actions" at bounding box center [970, 137] width 60 height 15
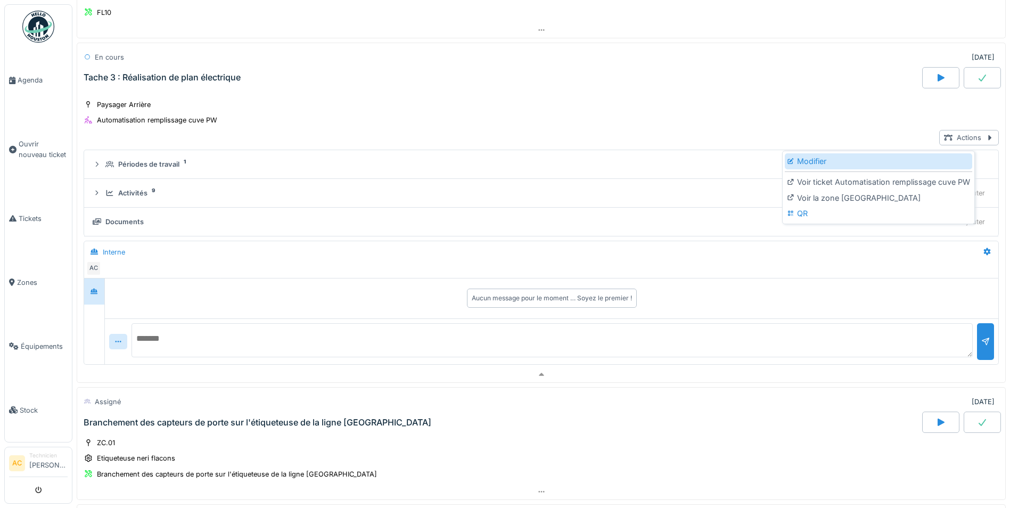
click at [877, 162] on div "Modifier" at bounding box center [878, 161] width 187 height 16
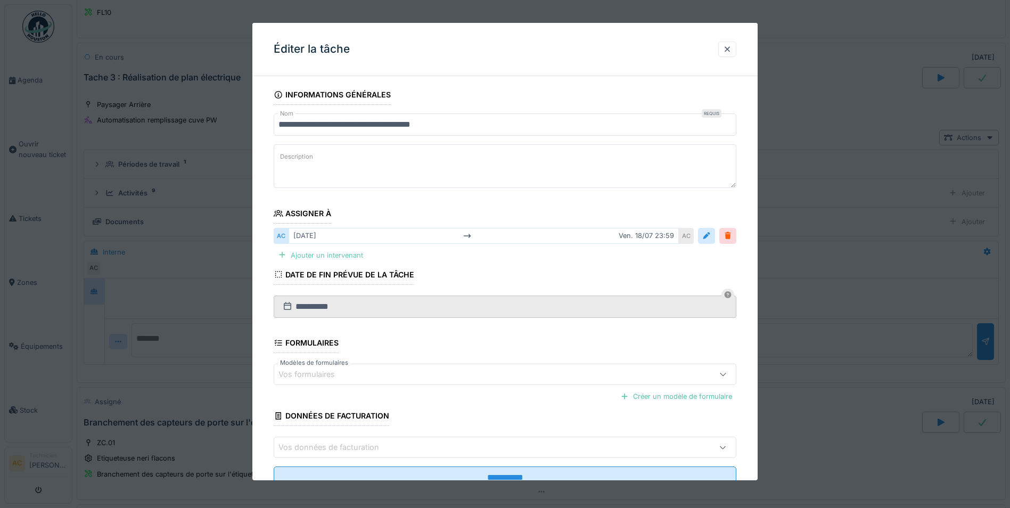
click at [323, 257] on div "Ajouter un intervenant" at bounding box center [321, 255] width 94 height 14
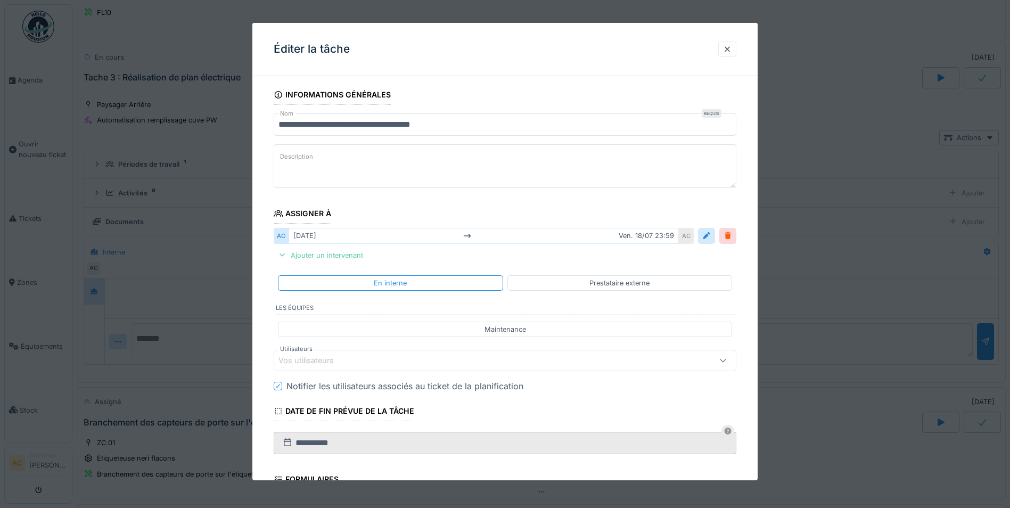
click at [324, 256] on div "Ajouter un intervenant" at bounding box center [321, 255] width 94 height 14
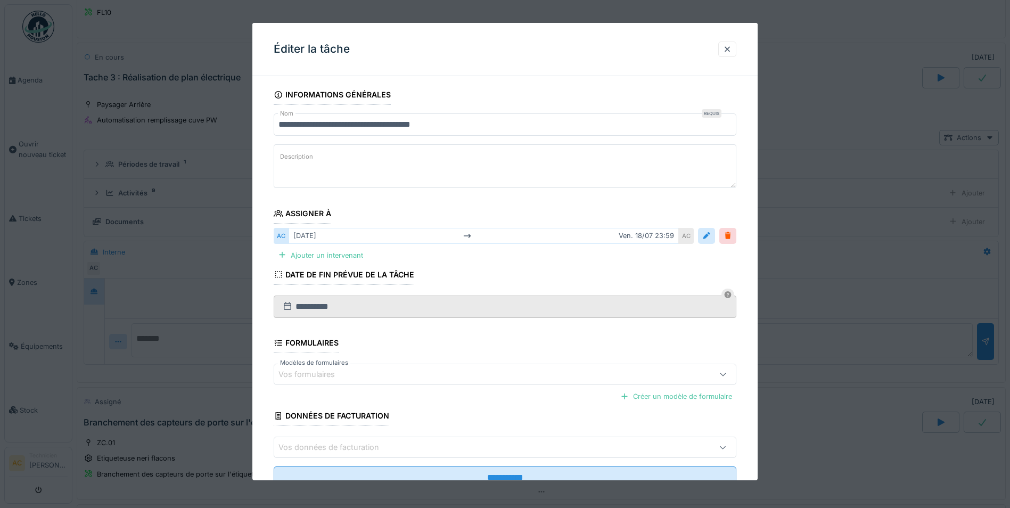
click at [305, 373] on div "Vos formulaires" at bounding box center [314, 375] width 71 height 12
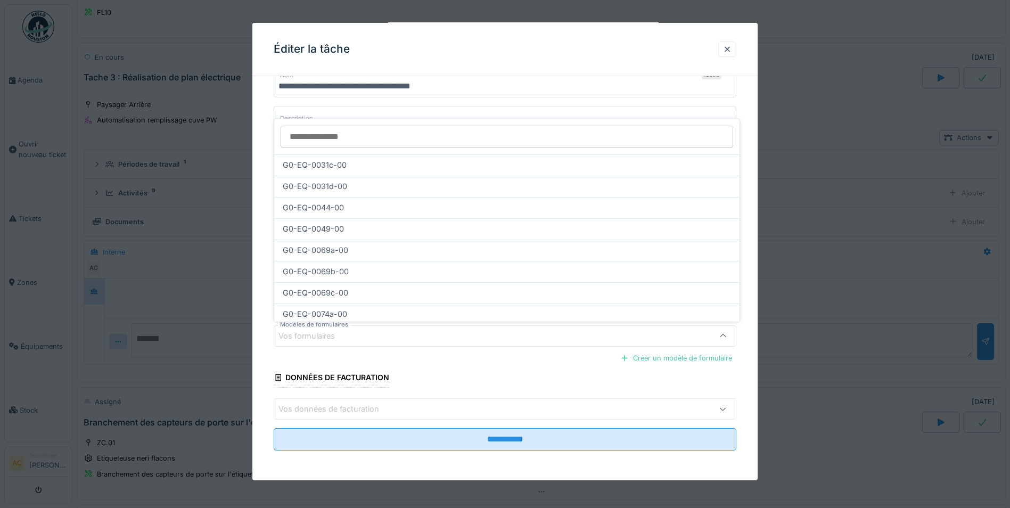
click at [494, 56] on div "Éditer la tâche" at bounding box center [504, 49] width 505 height 53
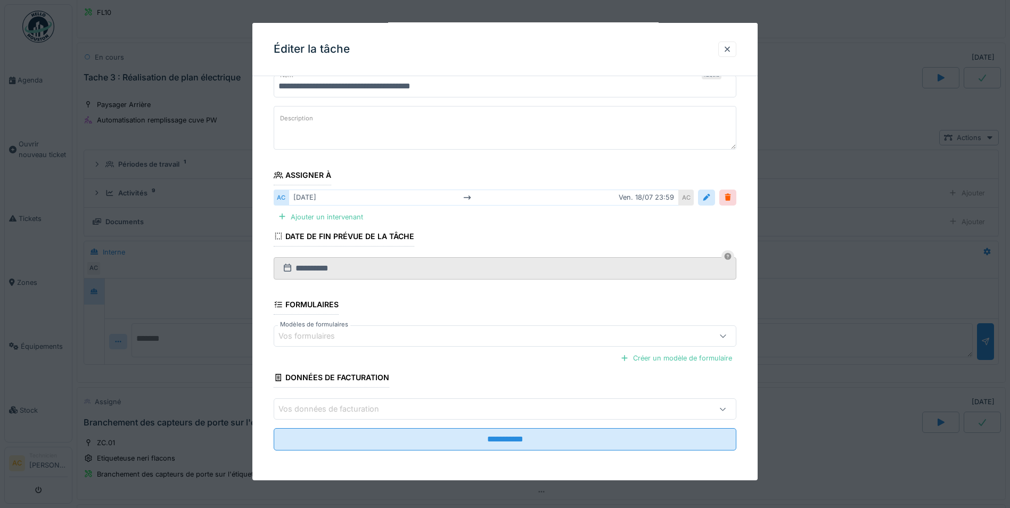
scroll to position [0, 0]
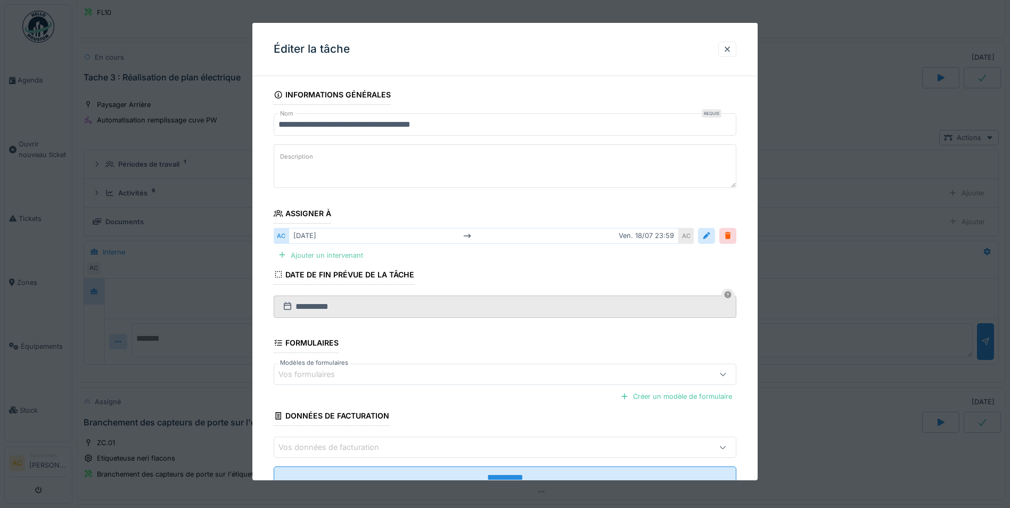
click at [334, 257] on div "Ajouter un intervenant" at bounding box center [321, 255] width 94 height 14
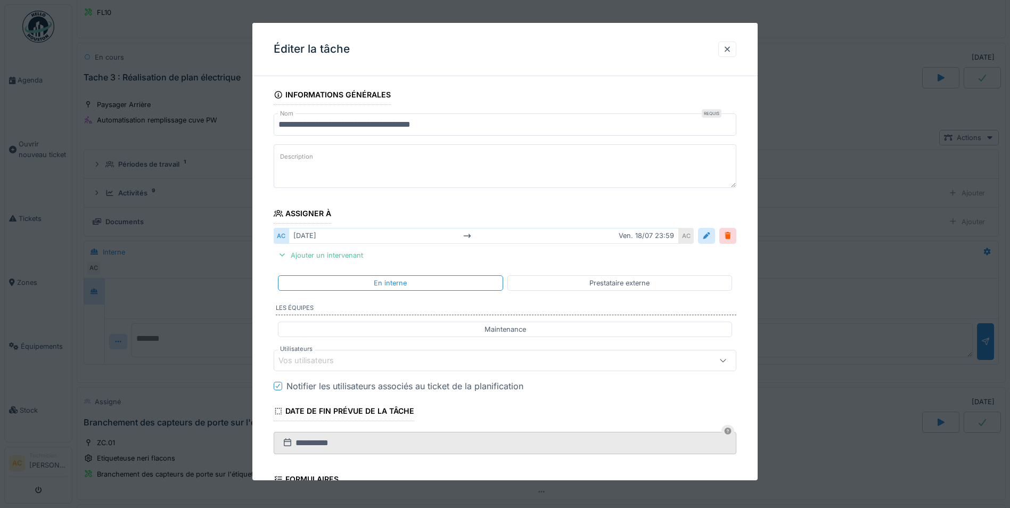
click at [725, 361] on icon at bounding box center [723, 360] width 9 height 7
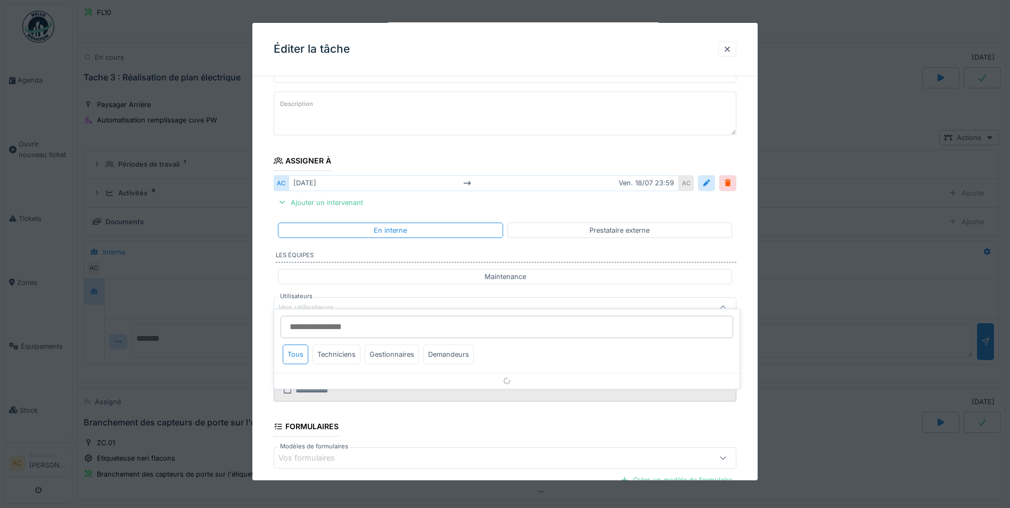
scroll to position [109, 0]
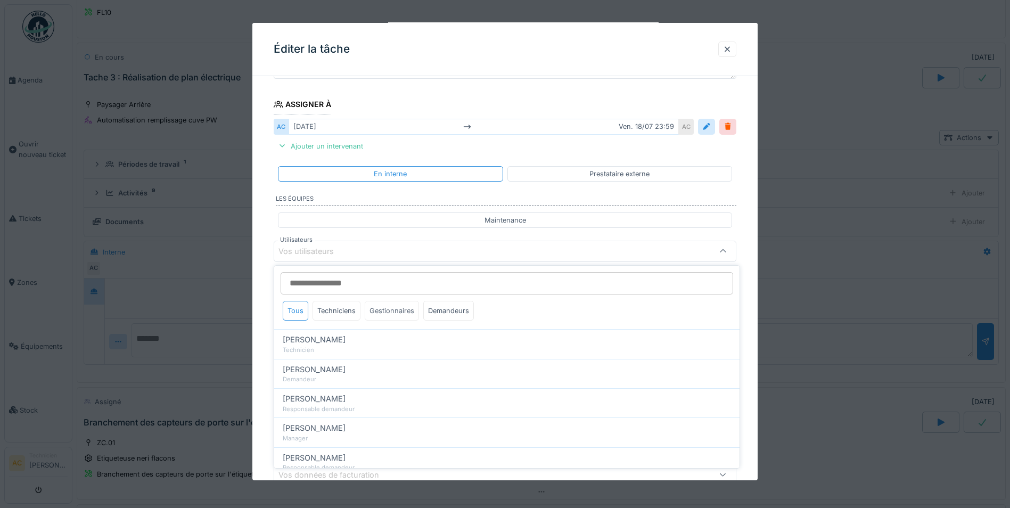
click at [398, 314] on div "Gestionnaires" at bounding box center [392, 311] width 54 height 20
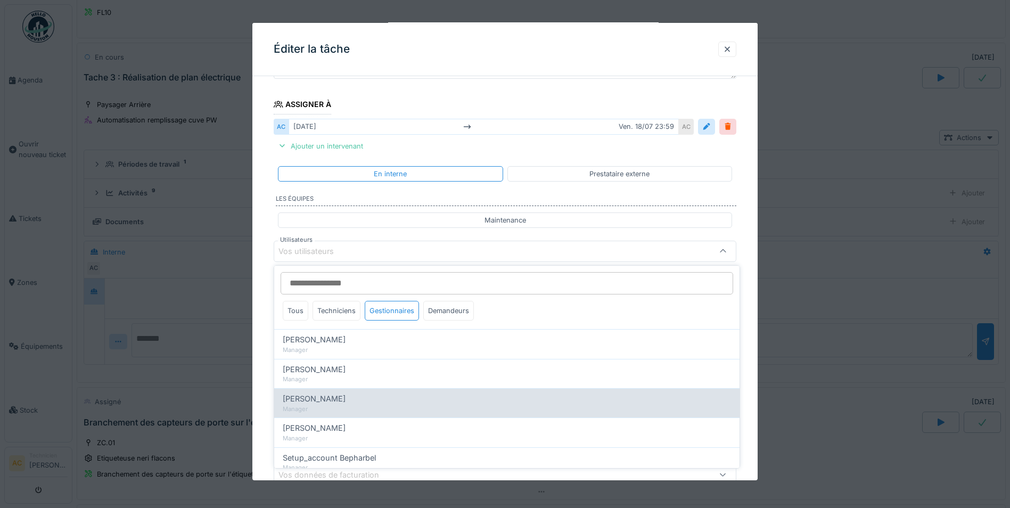
click at [356, 399] on div "[PERSON_NAME]" at bounding box center [507, 399] width 448 height 12
type input "****"
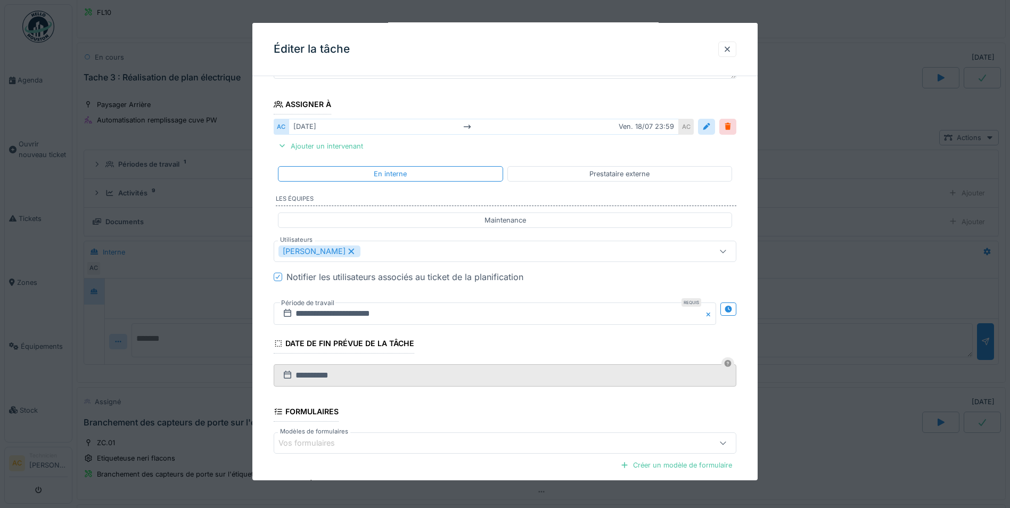
click at [748, 266] on div "**********" at bounding box center [504, 281] width 505 height 612
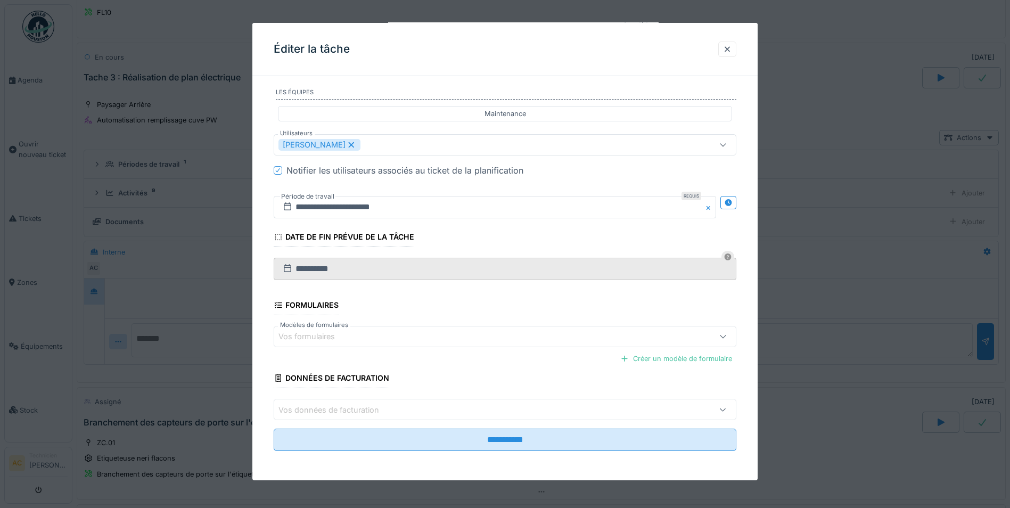
scroll to position [216, 0]
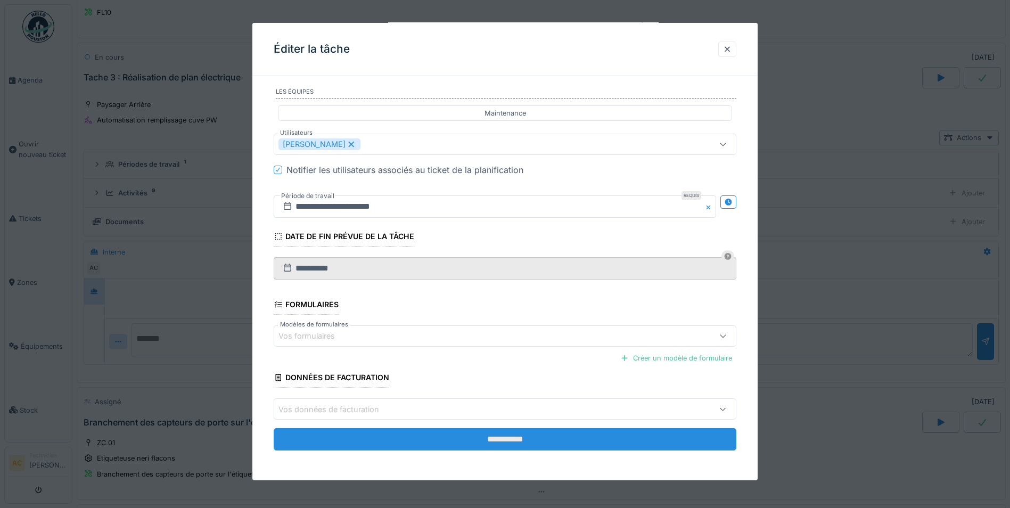
click at [469, 440] on input "**********" at bounding box center [505, 439] width 463 height 22
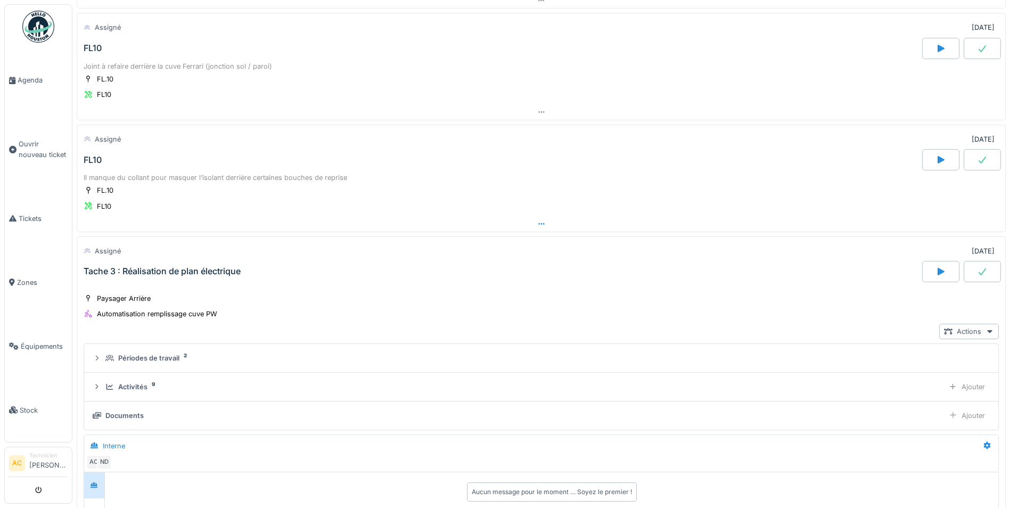
scroll to position [945, 0]
